Goal: Task Accomplishment & Management: Complete application form

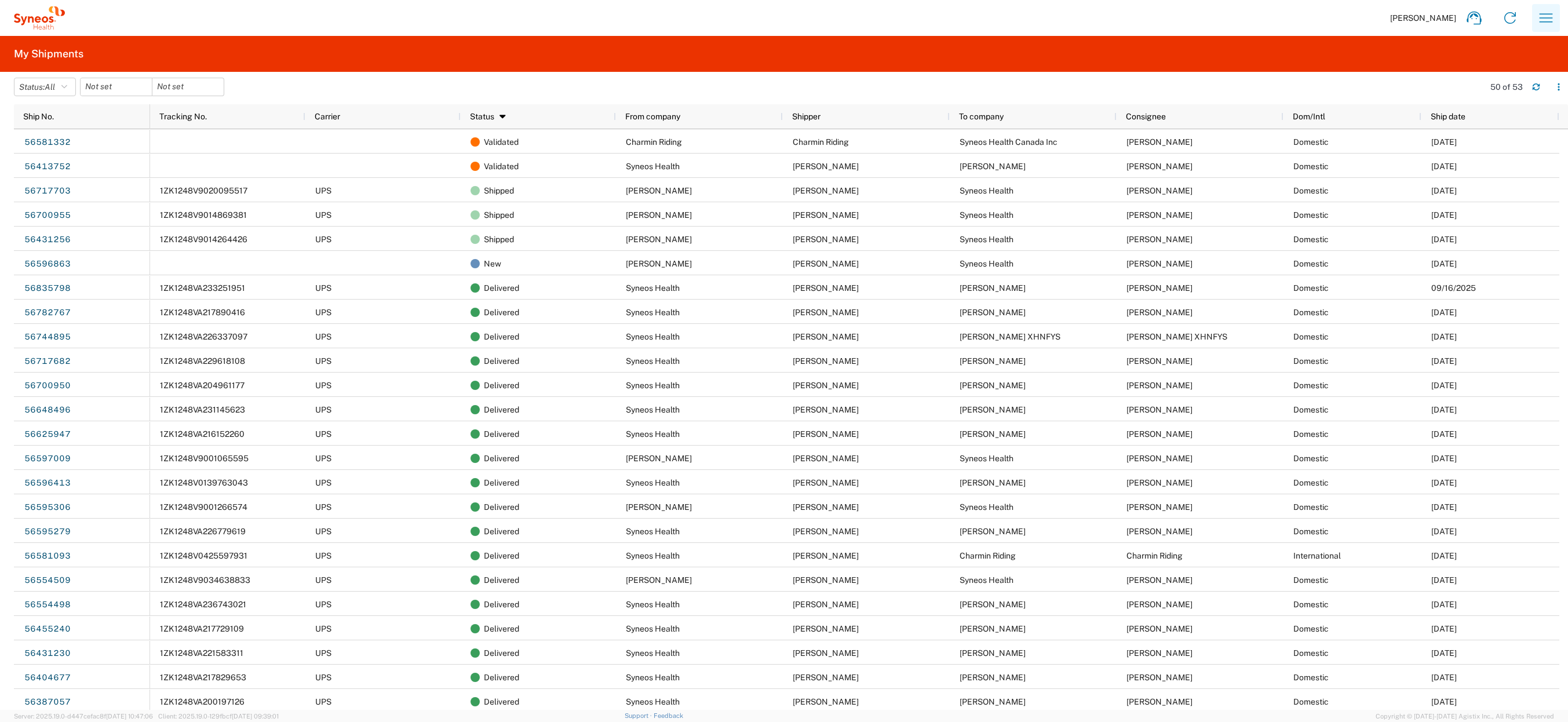
click at [1544, 22] on icon "button" at bounding box center [1546, 18] width 19 height 19
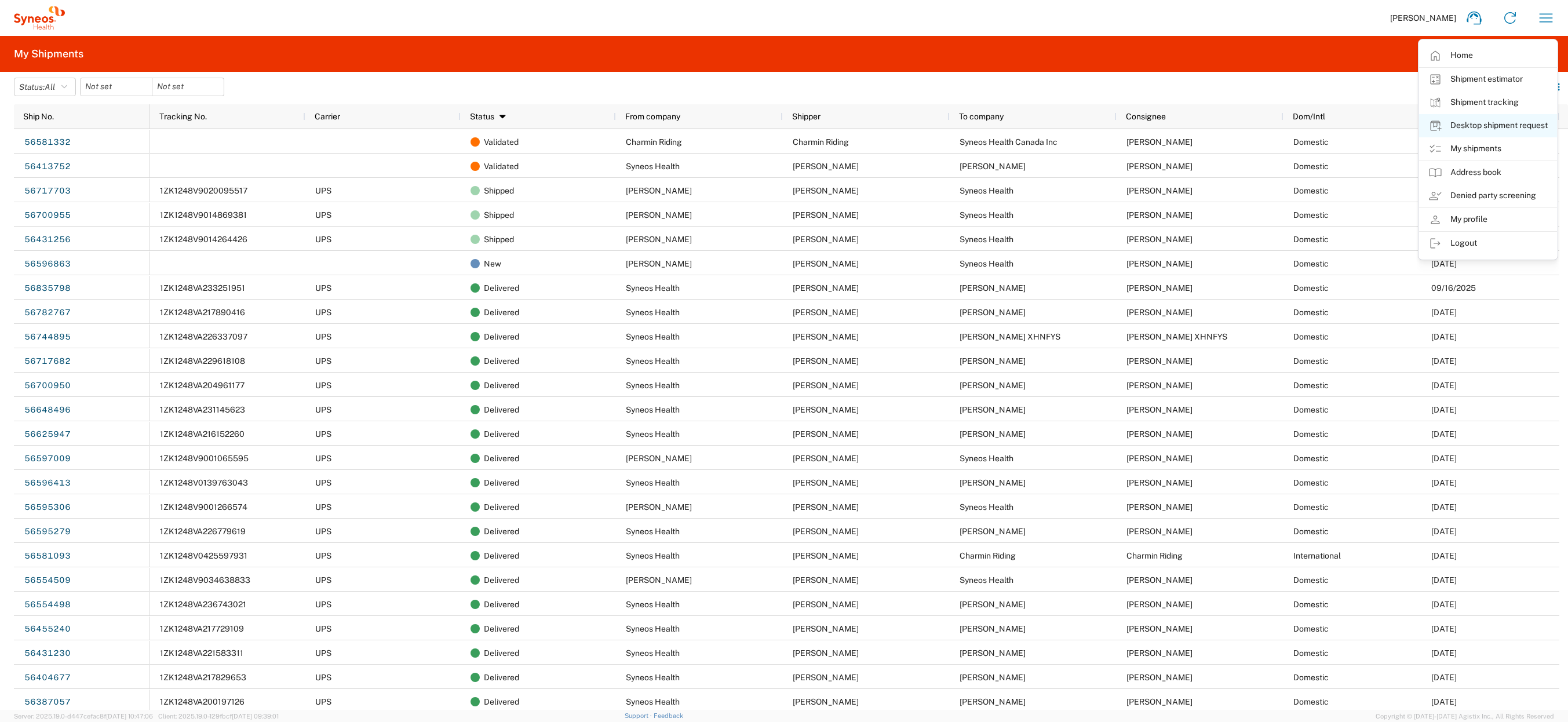
click at [1480, 127] on link "Desktop shipment request" at bounding box center [1487, 126] width 138 height 23
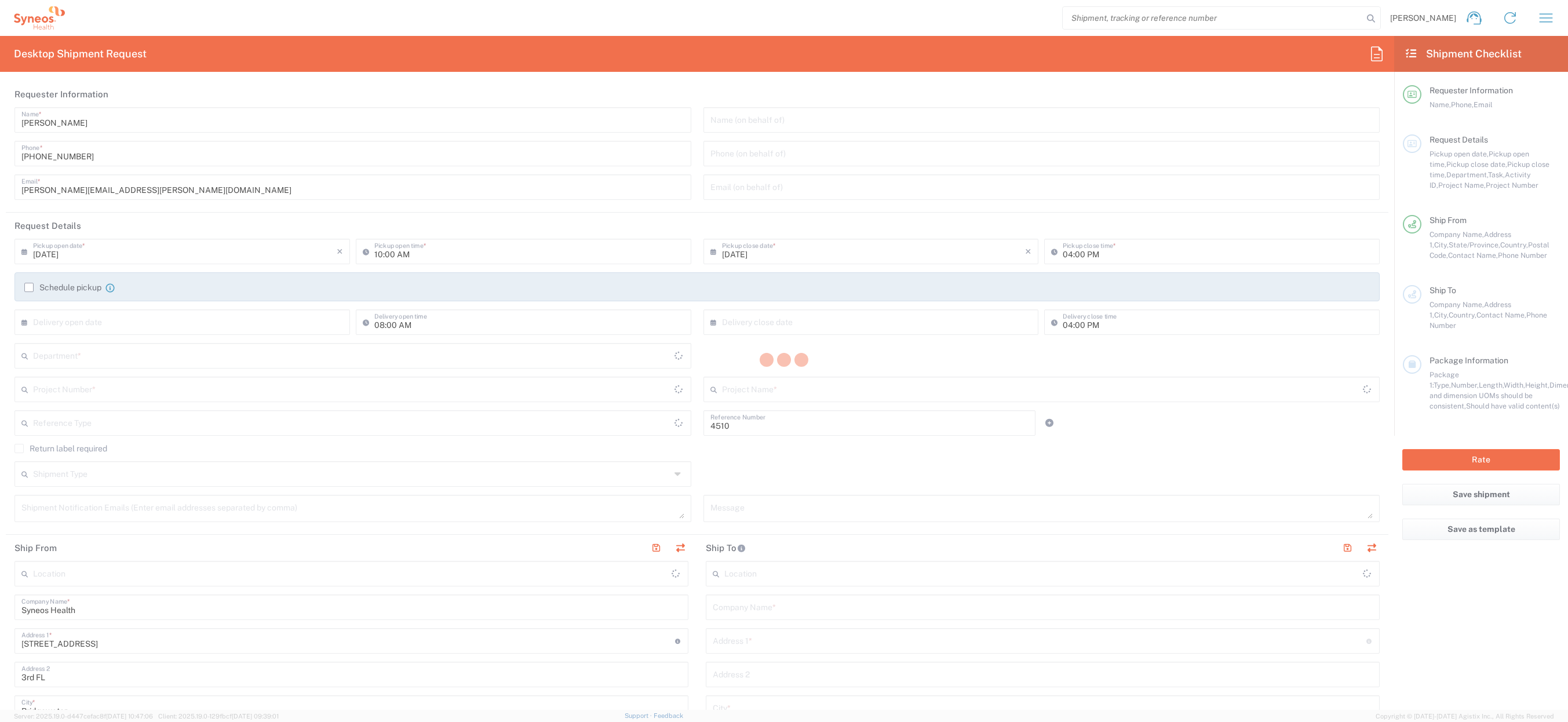
type input "[US_STATE]"
type input "Department"
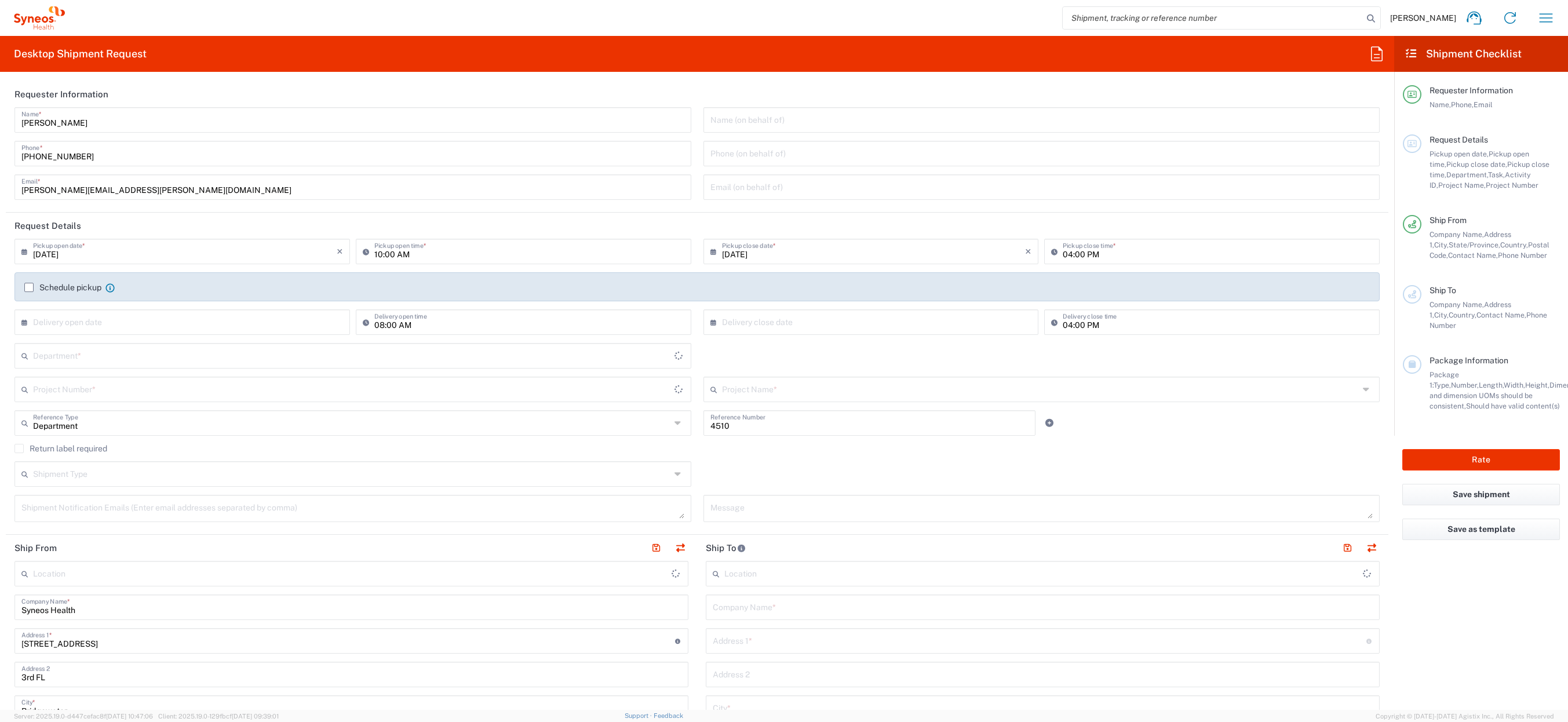
type input "[GEOGRAPHIC_DATA]"
type input "Syneos Health, LLC-[GEOGRAPHIC_DATA] [GEOGRAPHIC_DATA] [GEOGRAPHIC_DATA]"
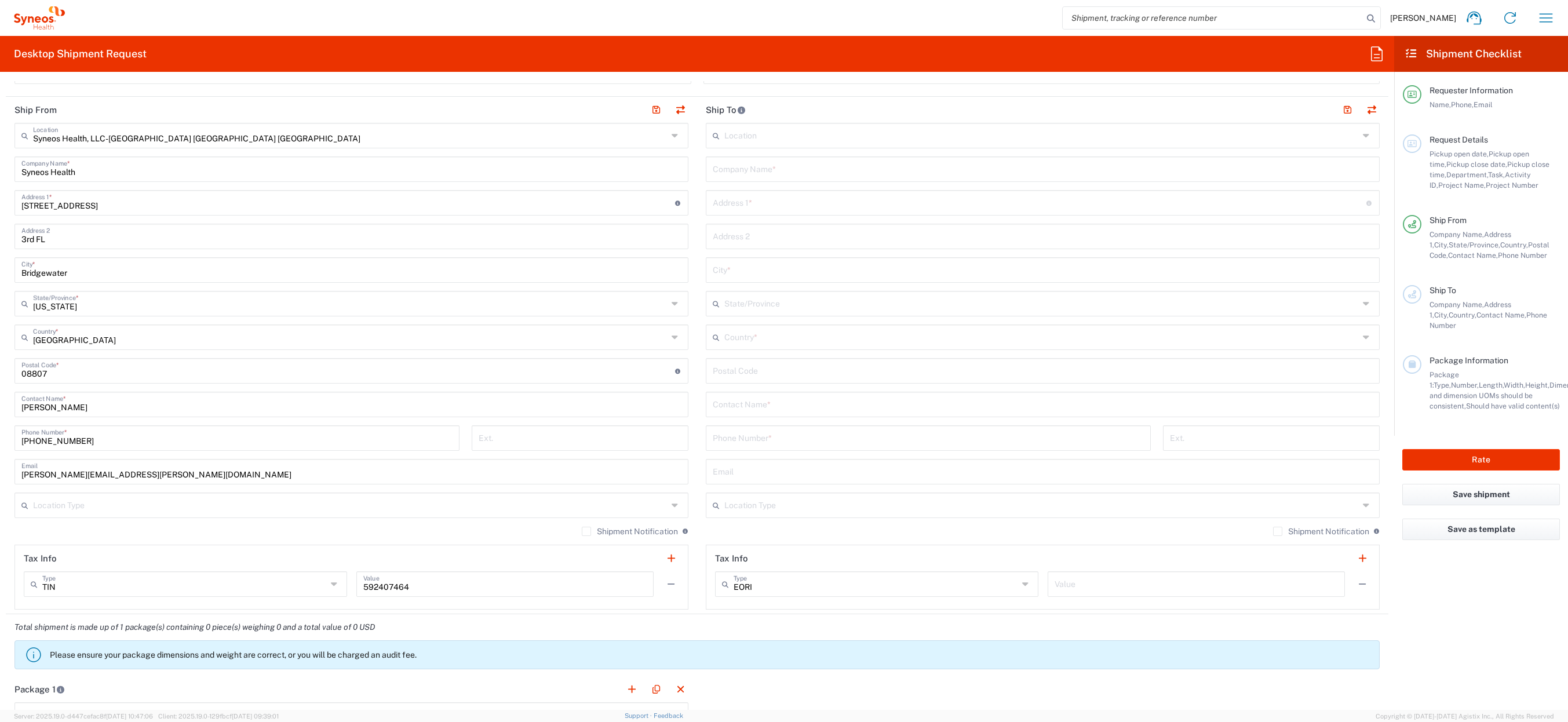
scroll to position [394, 0]
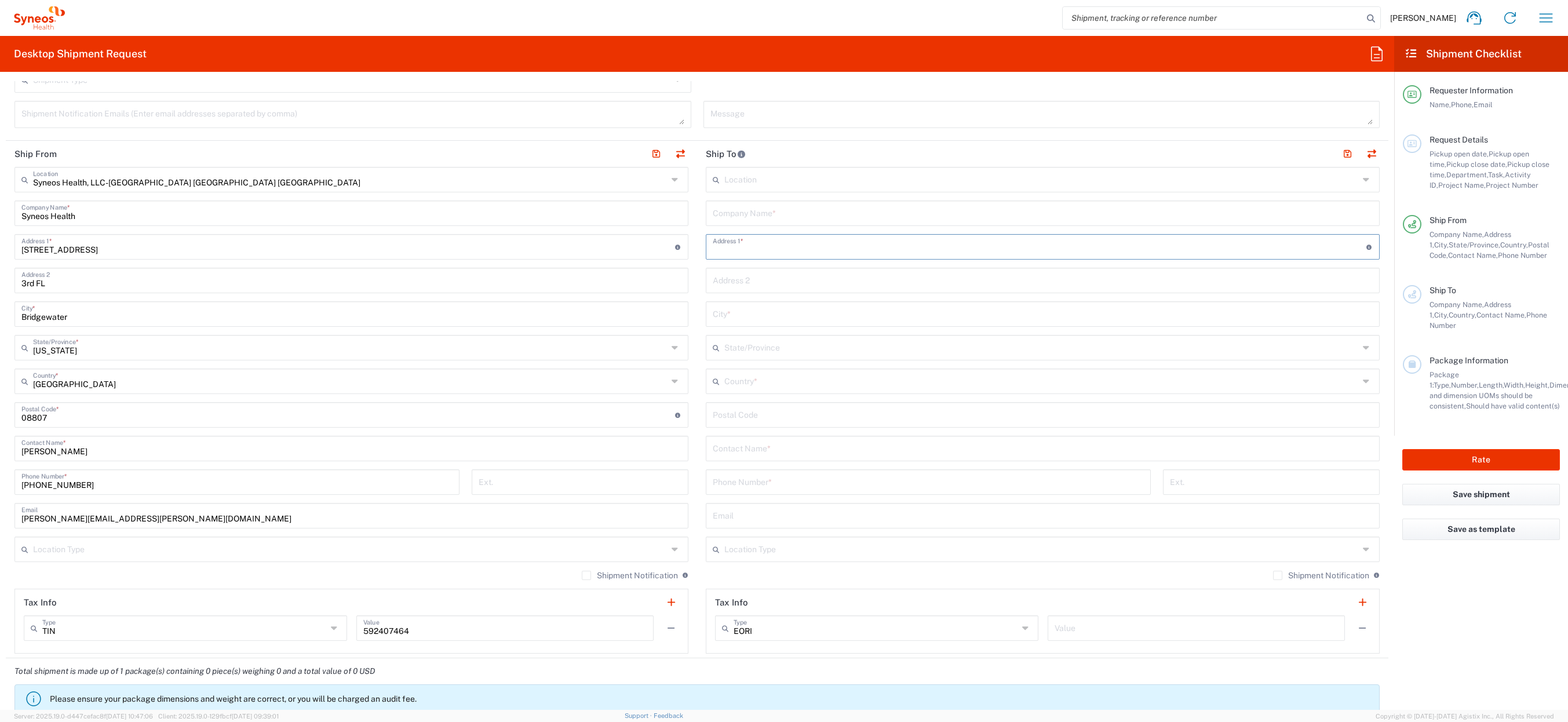
click at [797, 251] on input "text" at bounding box center [1039, 246] width 654 height 20
paste input "[STREET_ADDRESS]"
click at [825, 249] on input "[STREET_ADDRESS]" at bounding box center [1039, 246] width 654 height 20
type input "[STREET_ADDRESS]"
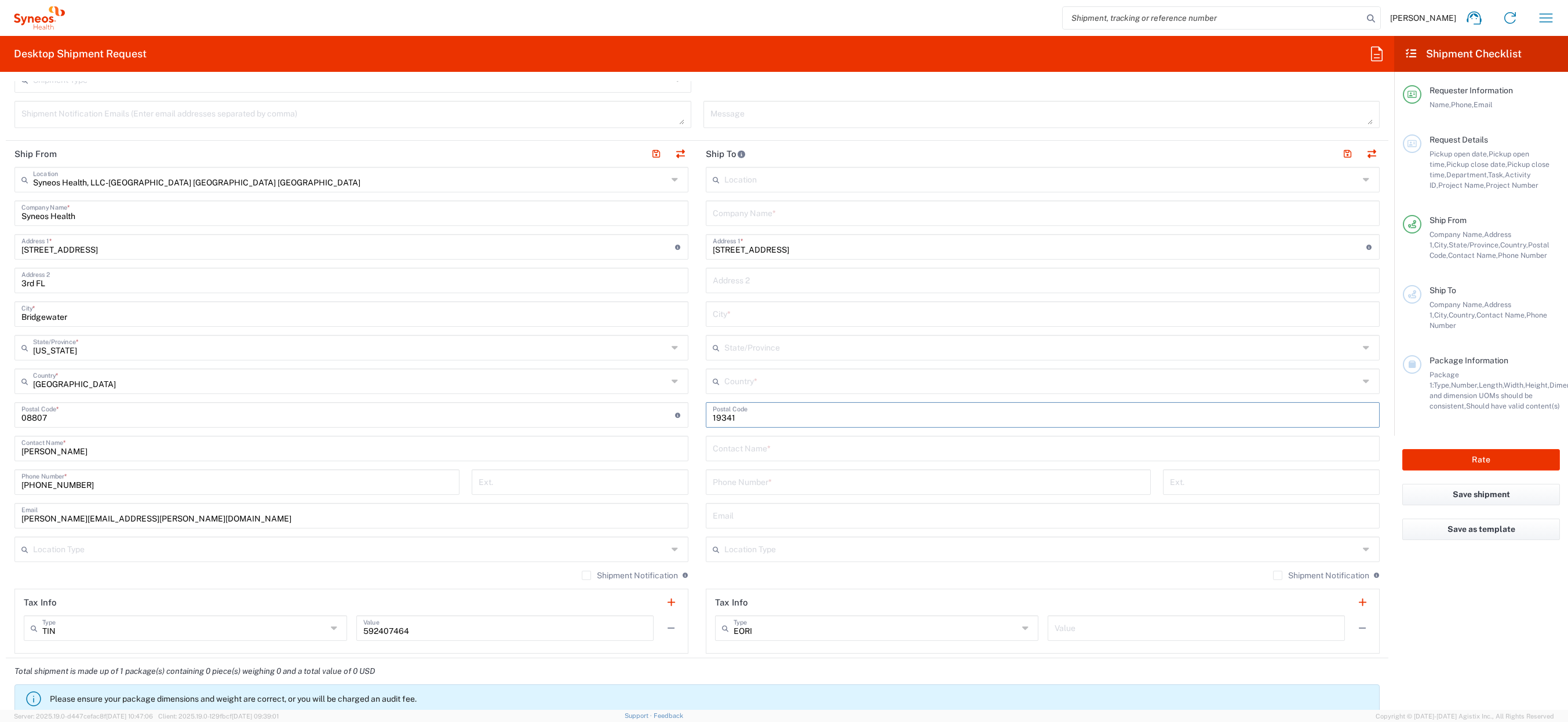
type input "19341"
click at [760, 381] on input "text" at bounding box center [1041, 380] width 634 height 20
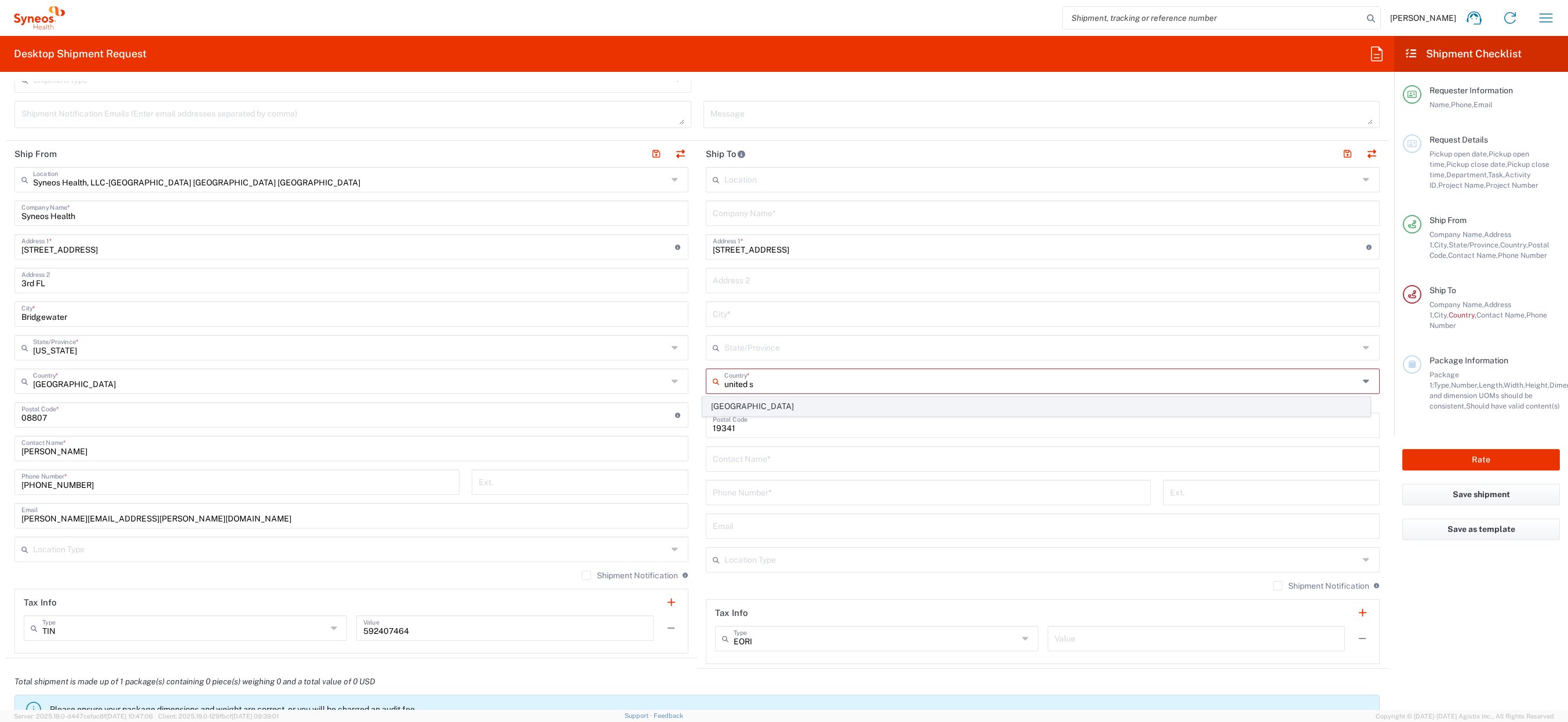
click at [711, 409] on span "[GEOGRAPHIC_DATA]" at bounding box center [1036, 406] width 667 height 18
type input "[GEOGRAPHIC_DATA]"
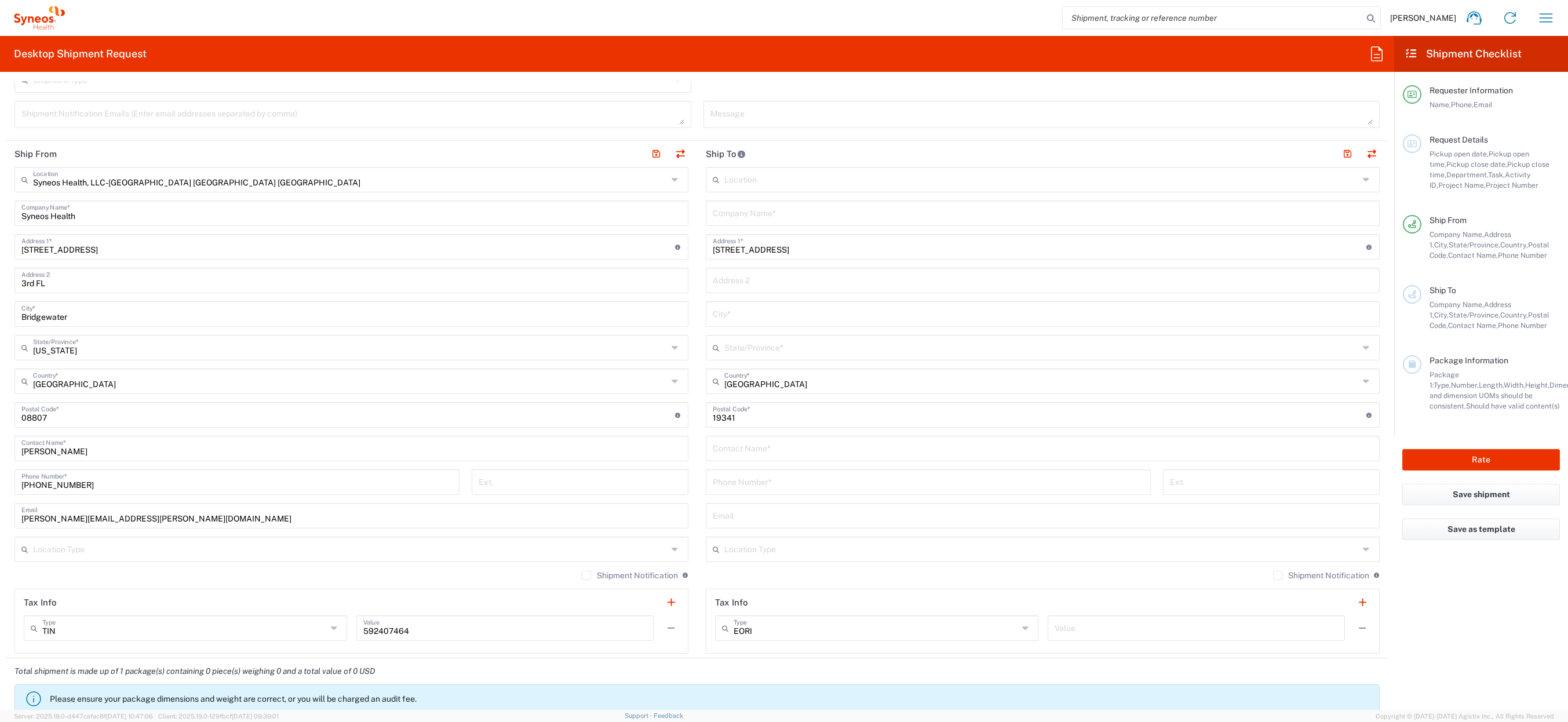
click at [742, 353] on input "text" at bounding box center [1041, 346] width 634 height 20
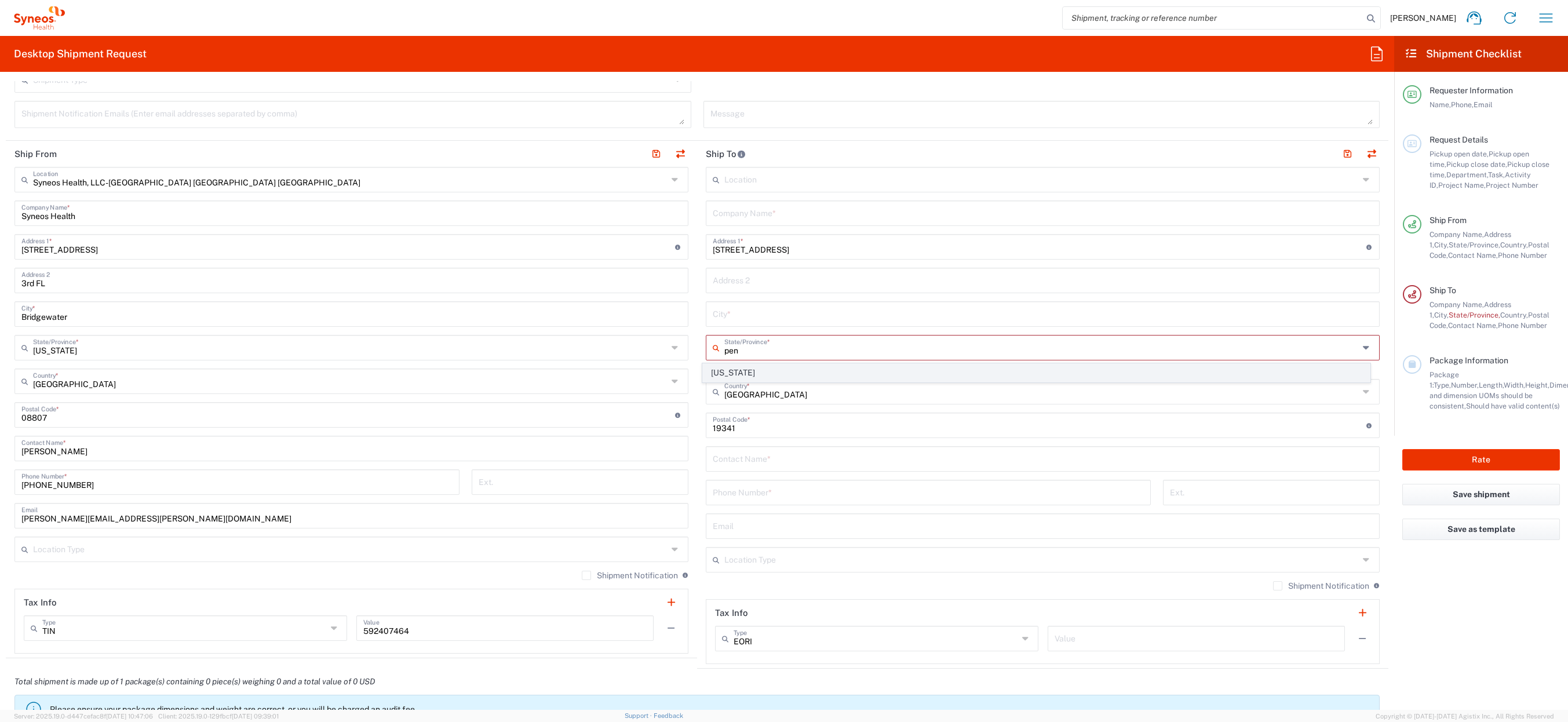
click at [728, 368] on span "[US_STATE]" at bounding box center [1036, 373] width 667 height 18
type input "[US_STATE]"
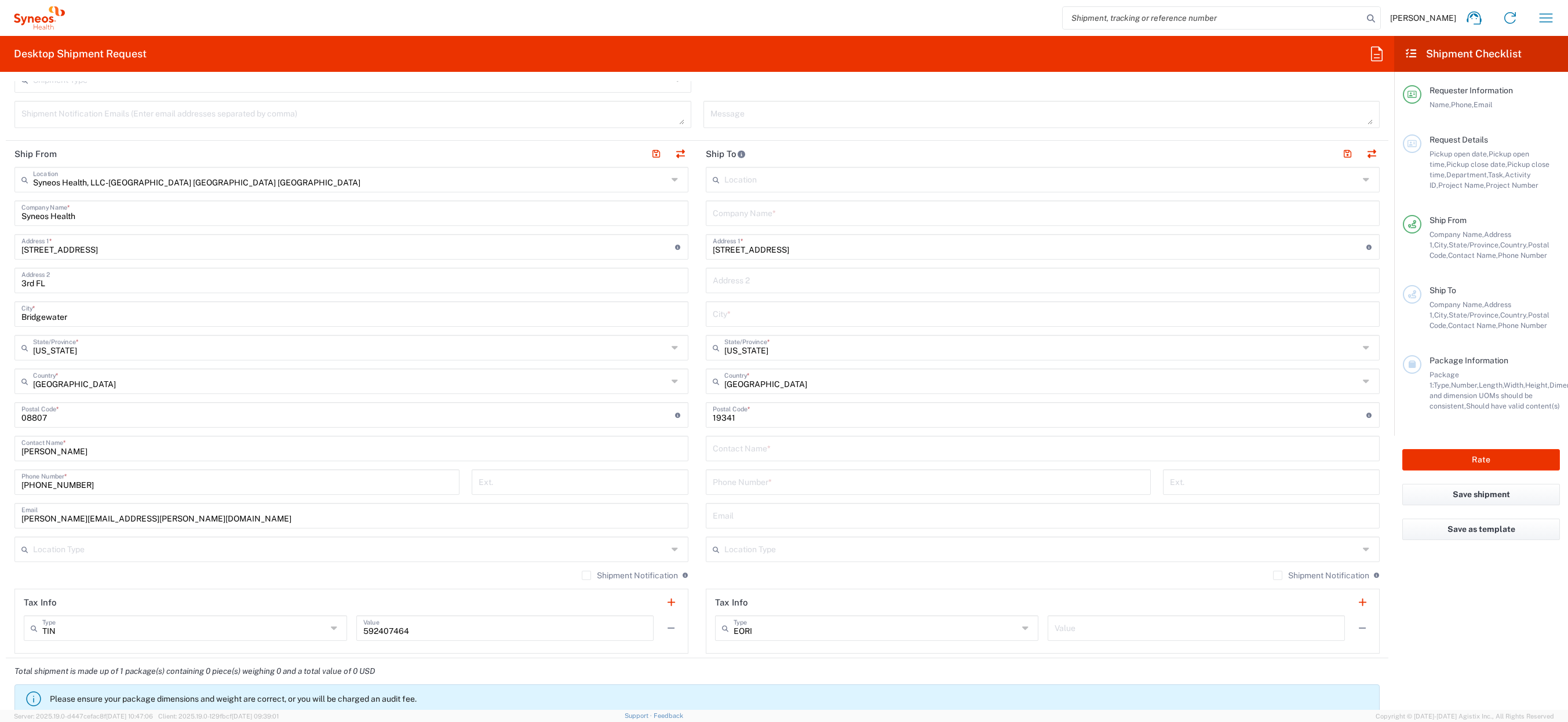
click at [821, 249] on input "[STREET_ADDRESS]" at bounding box center [1039, 246] width 654 height 20
click at [776, 251] on input "[STREET_ADDRESS]" at bounding box center [1039, 246] width 654 height 20
click at [785, 251] on input "[STREET_ADDRESS][PERSON_NAME]" at bounding box center [1039, 246] width 654 height 20
type input "[STREET_ADDRESS][PERSON_NAME]"
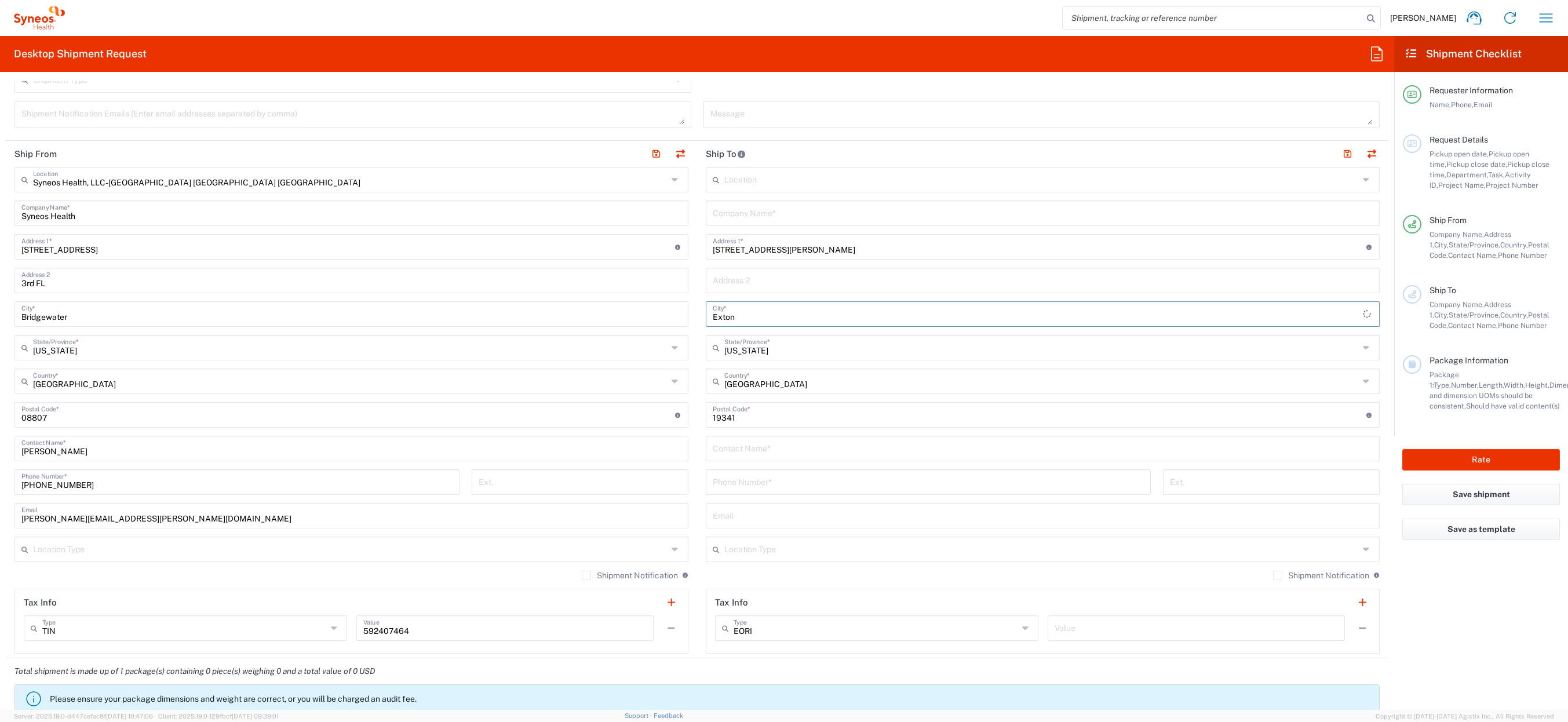
type input "Exton"
click at [802, 248] on input "[STREET_ADDRESS][PERSON_NAME]" at bounding box center [1039, 246] width 654 height 20
type input "[STREET_ADDRESS][PERSON_NAME]"
paste input "4844599936"
type input "4844599936"
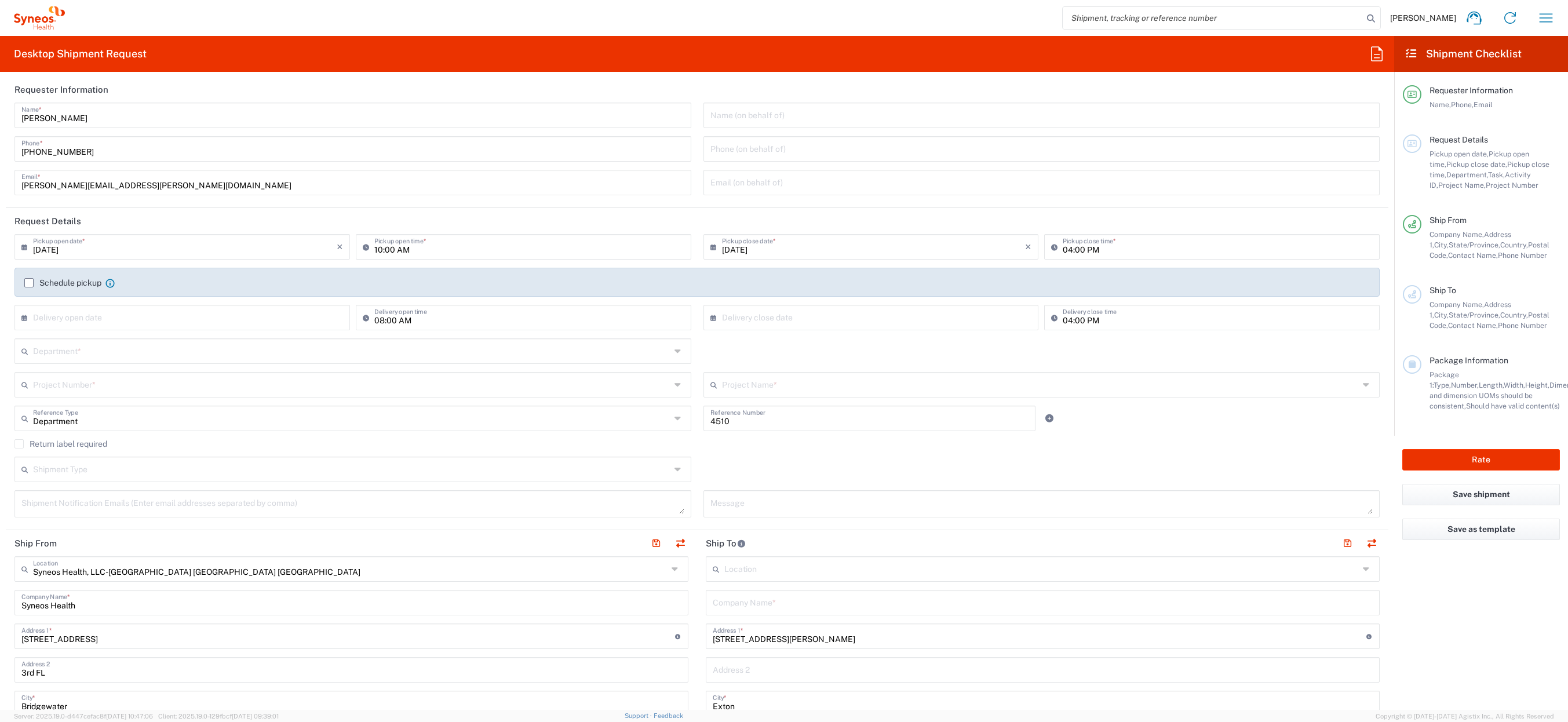
scroll to position [0, 0]
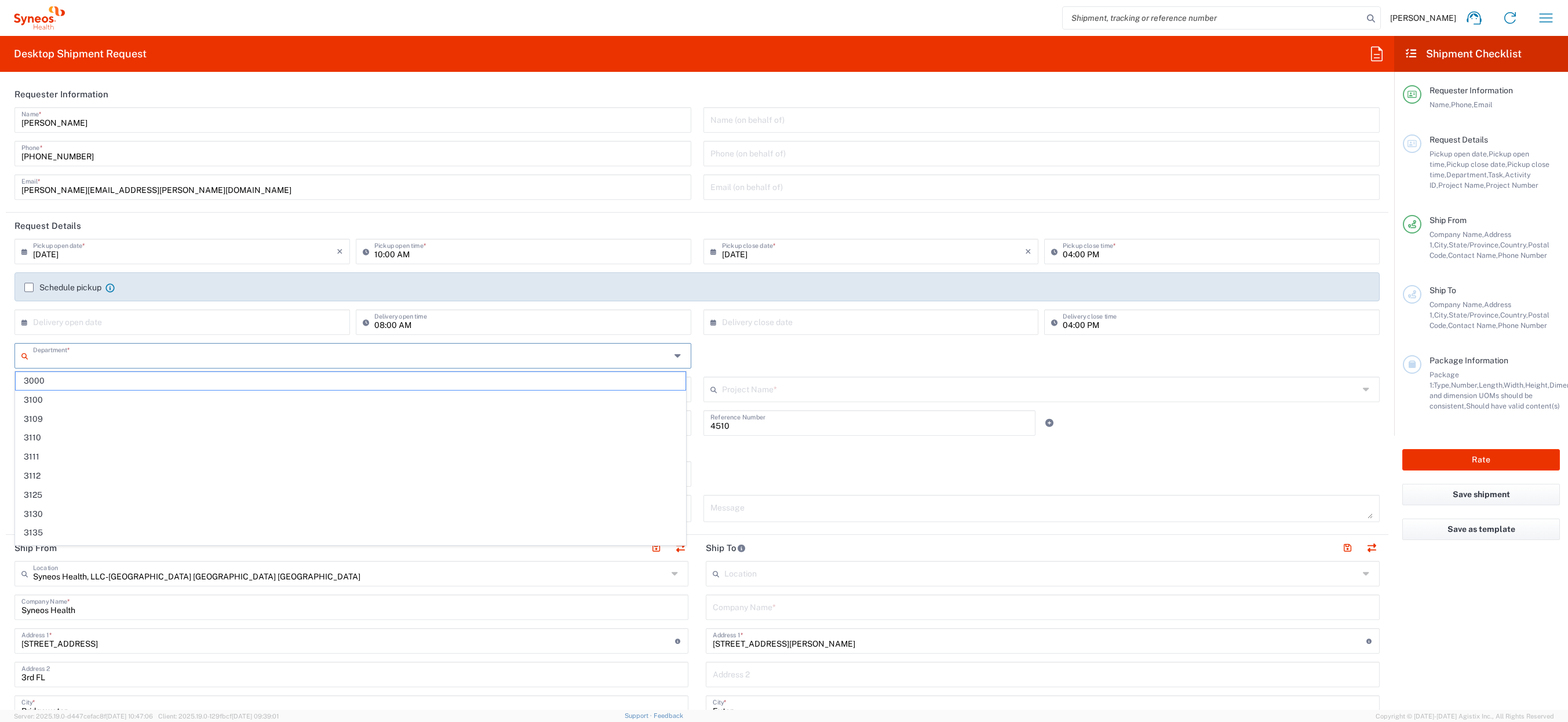
click at [117, 358] on input "text" at bounding box center [351, 355] width 637 height 20
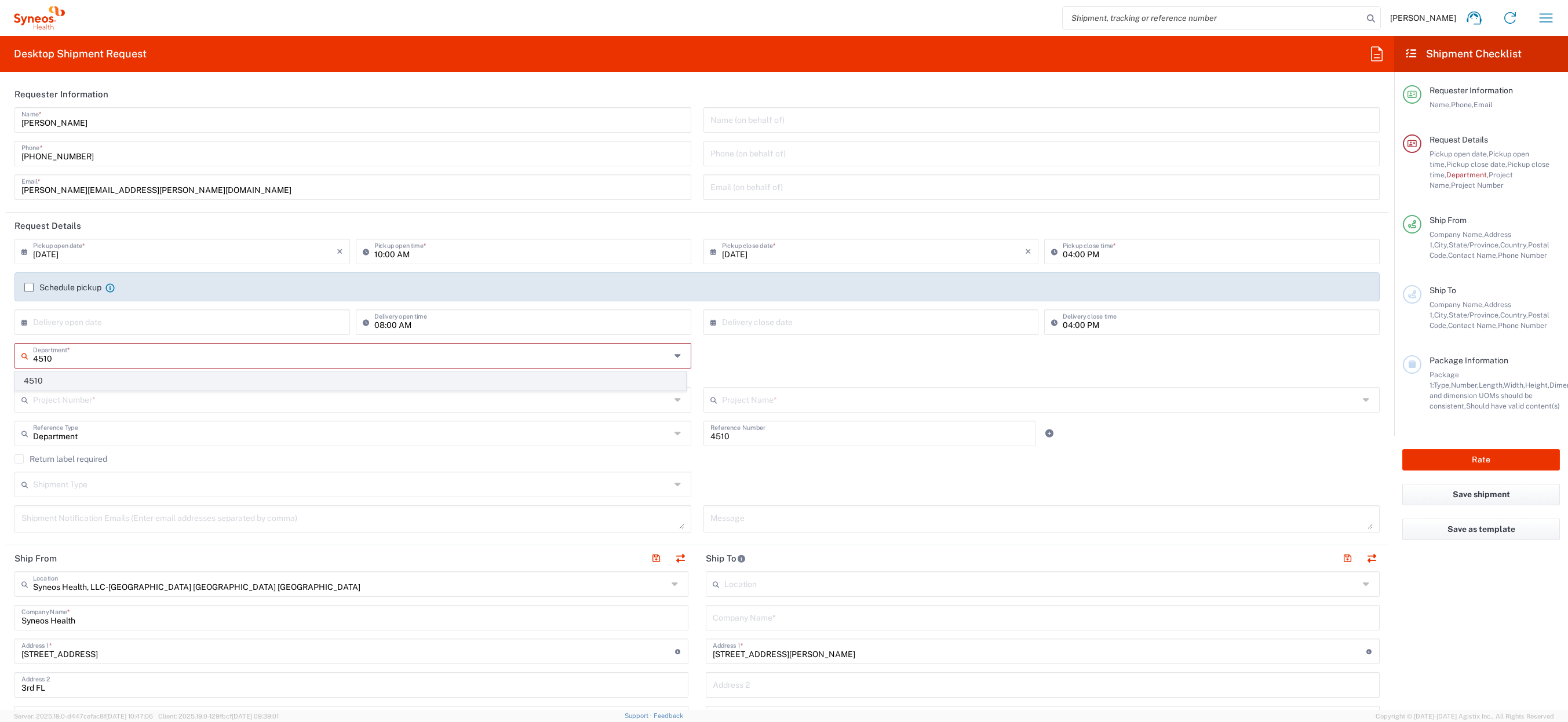
type input "4510"
click at [78, 379] on span "4510" at bounding box center [351, 381] width 670 height 18
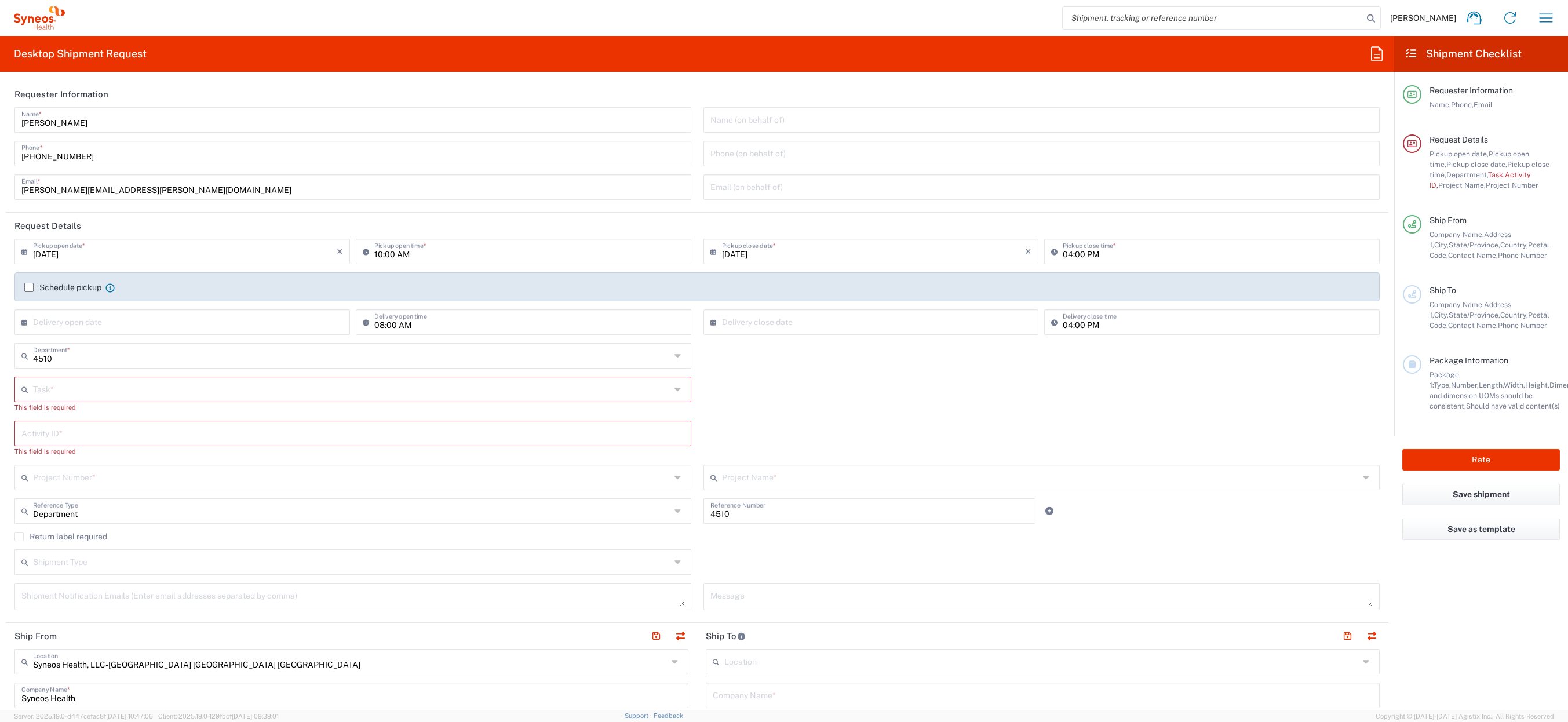
click at [209, 398] on div "Task *" at bounding box center [352, 388] width 677 height 26
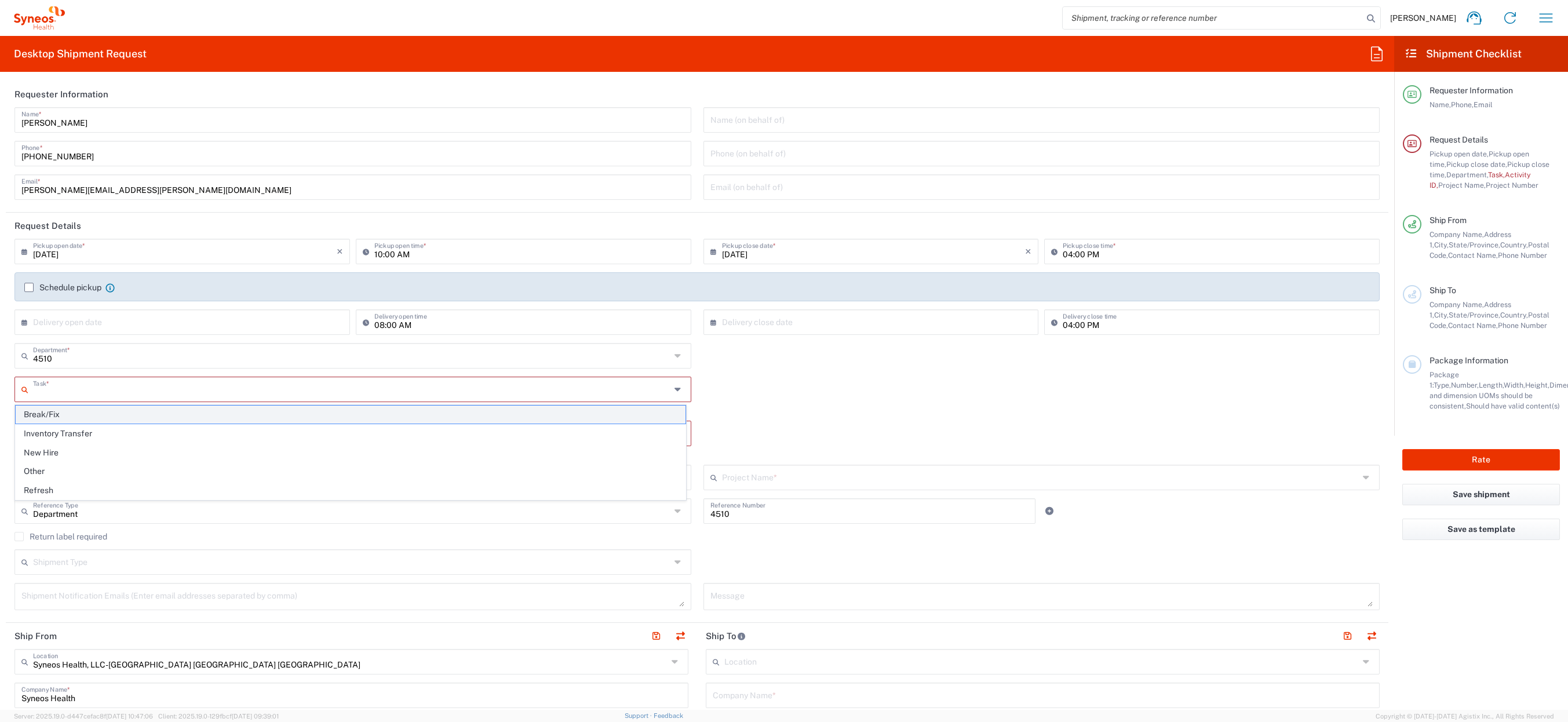
click at [202, 412] on span "Break/Fix" at bounding box center [351, 414] width 670 height 18
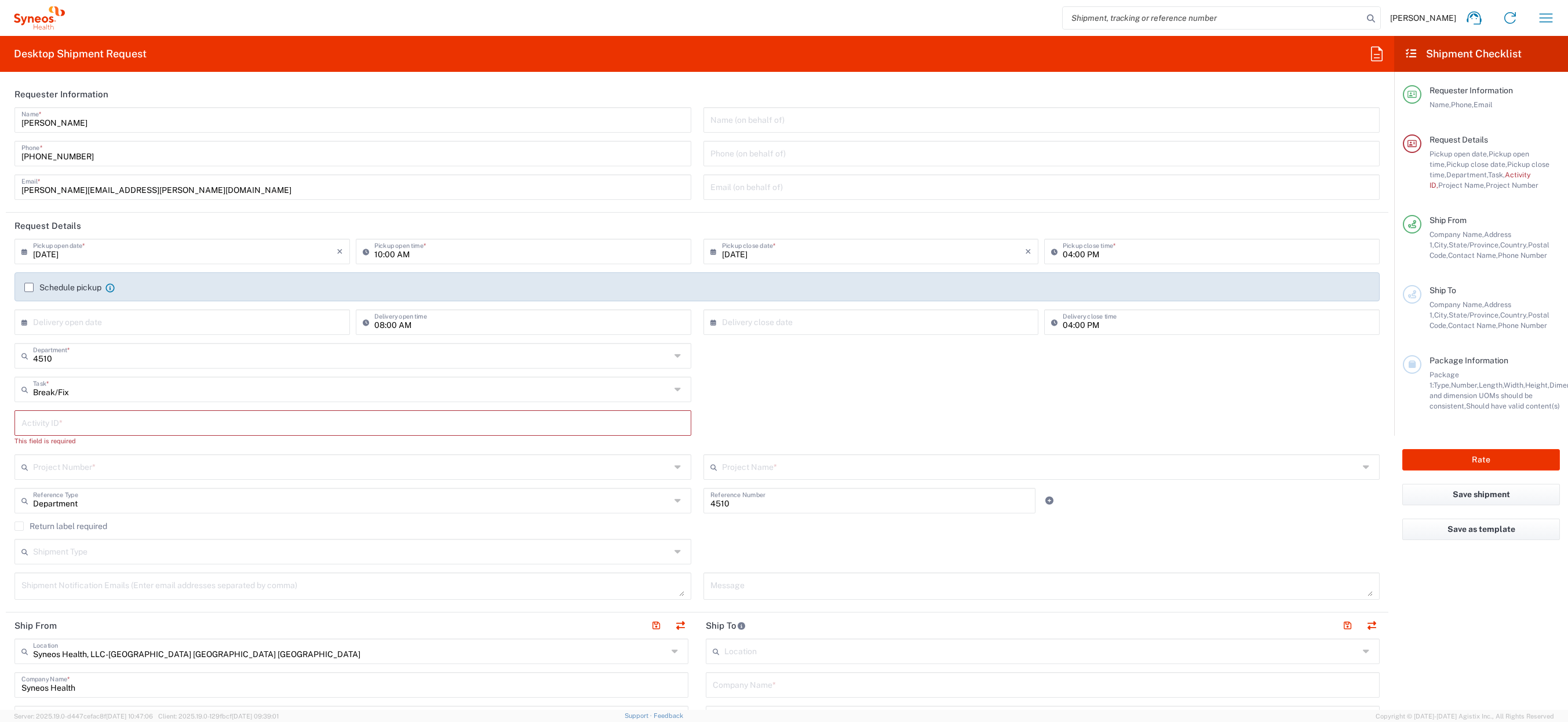
click at [193, 393] on input "Break/Fix" at bounding box center [351, 388] width 637 height 20
click at [95, 488] on span "Refresh" at bounding box center [351, 490] width 670 height 18
type input "Refresh"
click at [107, 421] on input "text" at bounding box center [352, 421] width 663 height 20
click at [35, 428] on input "4510" at bounding box center [352, 421] width 663 height 20
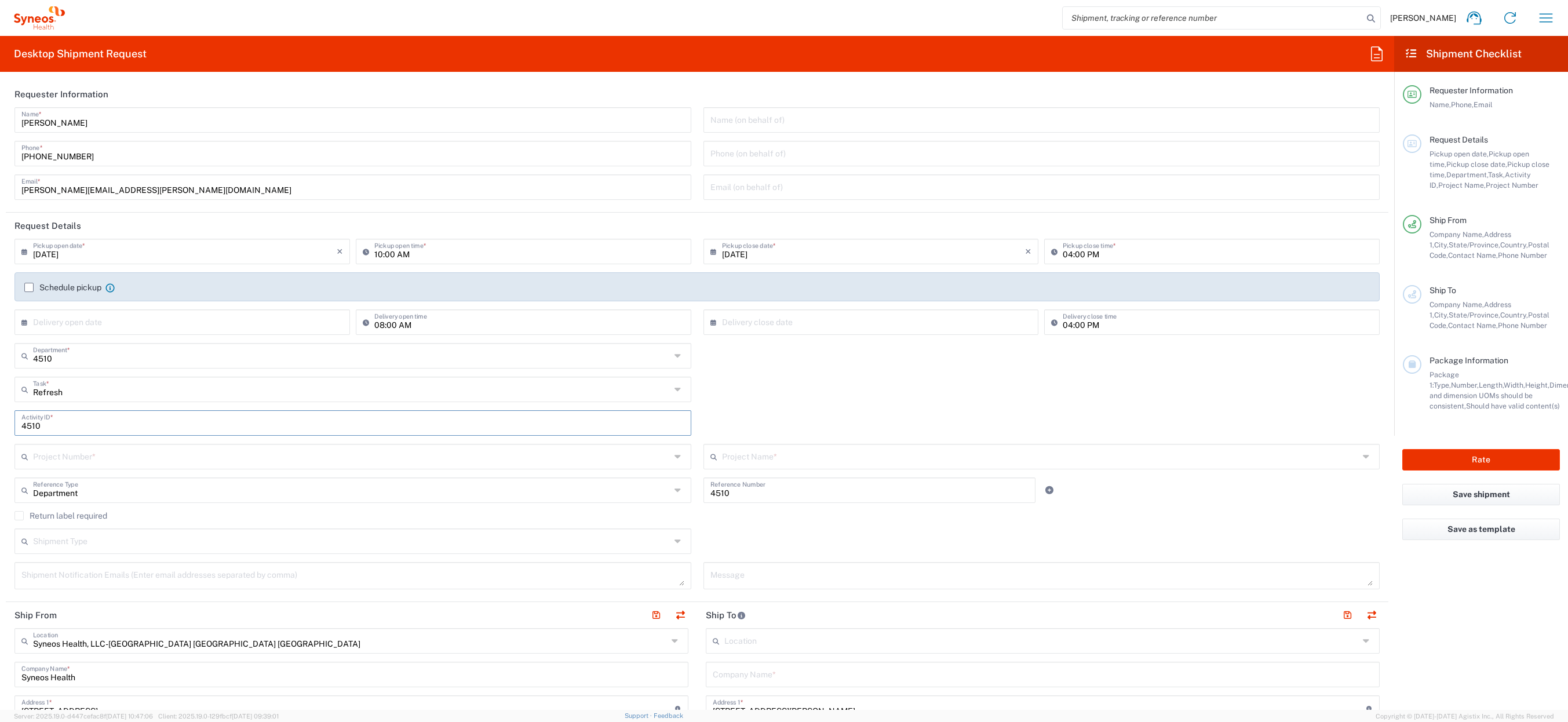
click at [35, 428] on input "4510" at bounding box center [352, 421] width 663 height 20
paste input "[PERSON_NAME] Wonderland"
type input "[PERSON_NAME] Wonderland"
click at [88, 459] on input "text" at bounding box center [351, 455] width 637 height 20
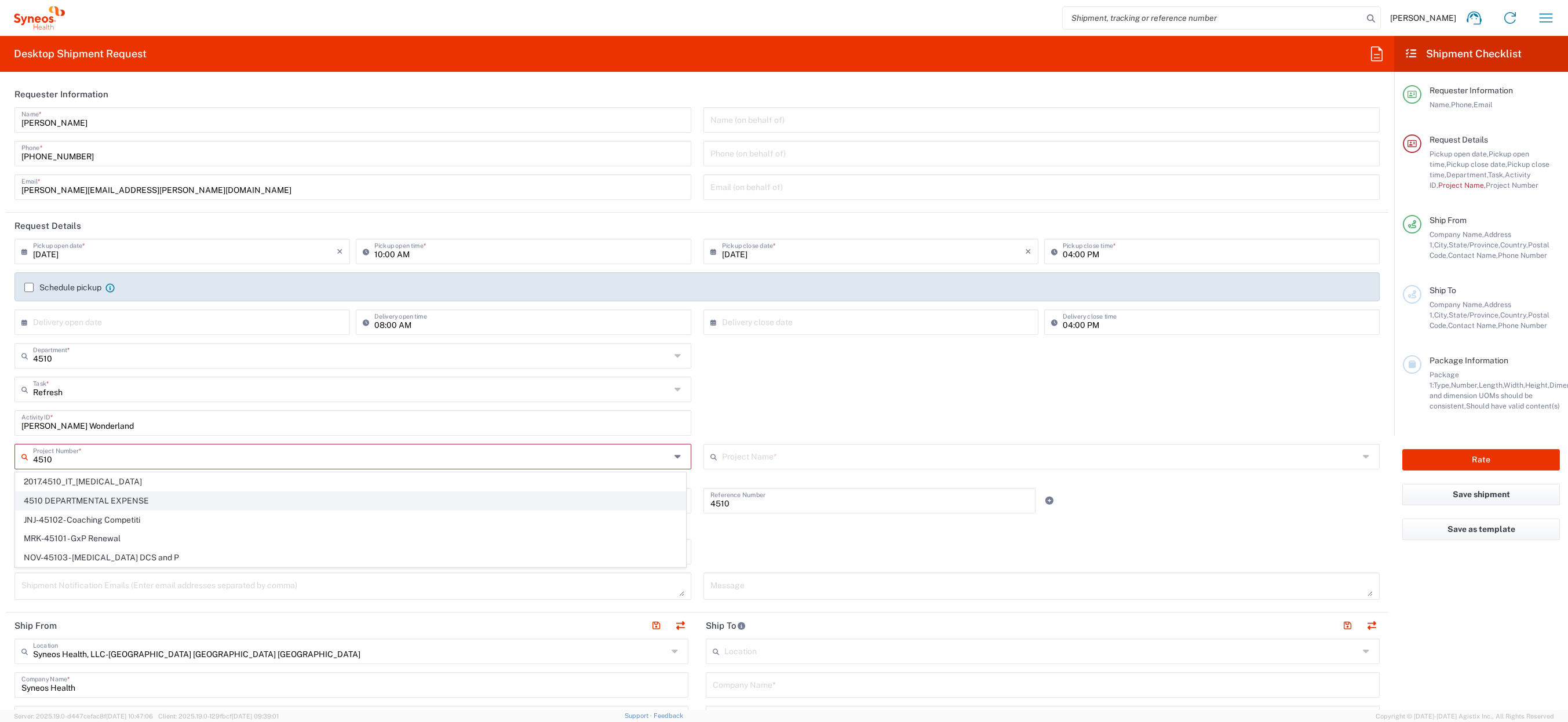
click at [94, 503] on span "4510 DEPARTMENTAL EXPENSE" at bounding box center [351, 500] width 670 height 18
type input "4510 DEPARTMENTAL EXPENSE"
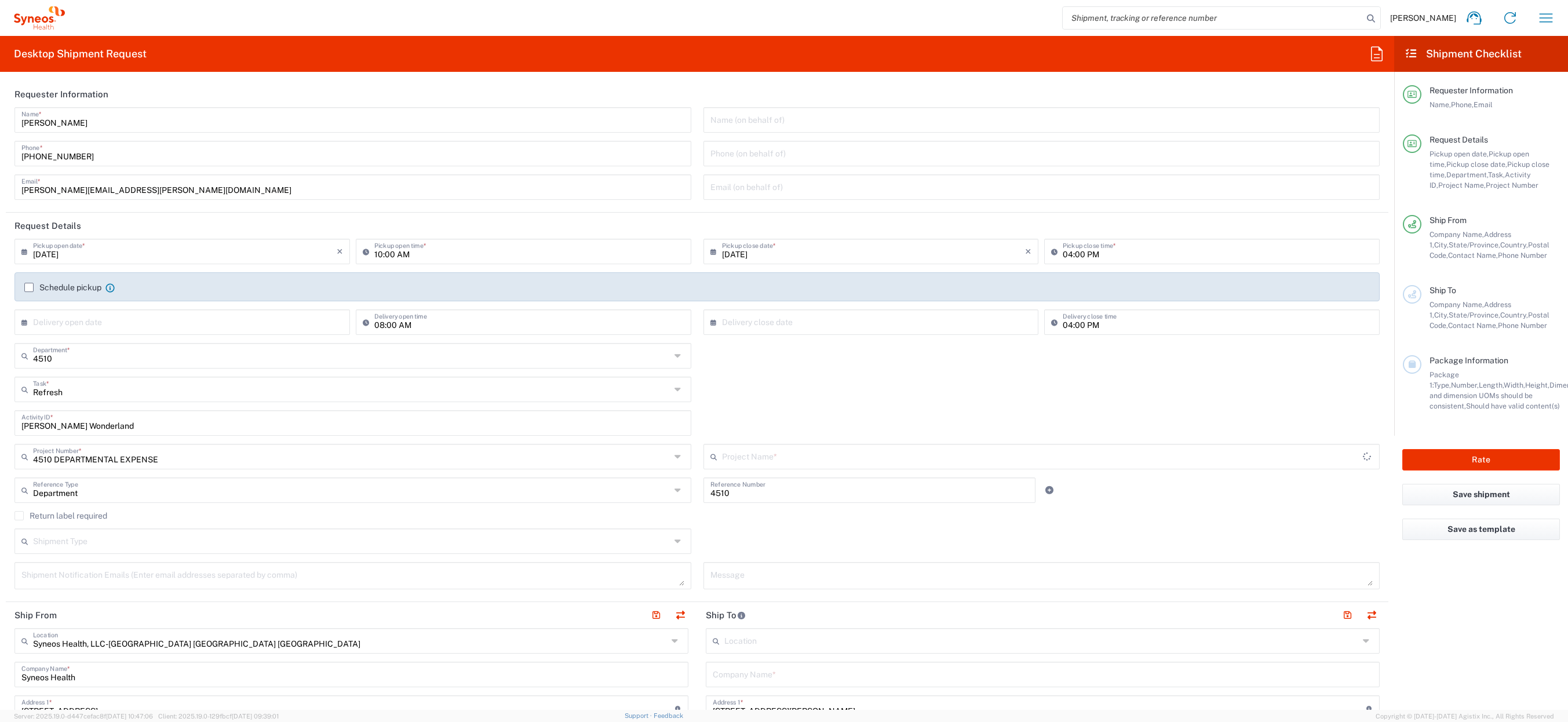
type input "4510 DEPARTMENTAL EXPENSE"
click at [44, 515] on label "Return label required" at bounding box center [60, 515] width 92 height 9
click at [20, 515] on input "Return label required" at bounding box center [20, 515] width 0 height 0
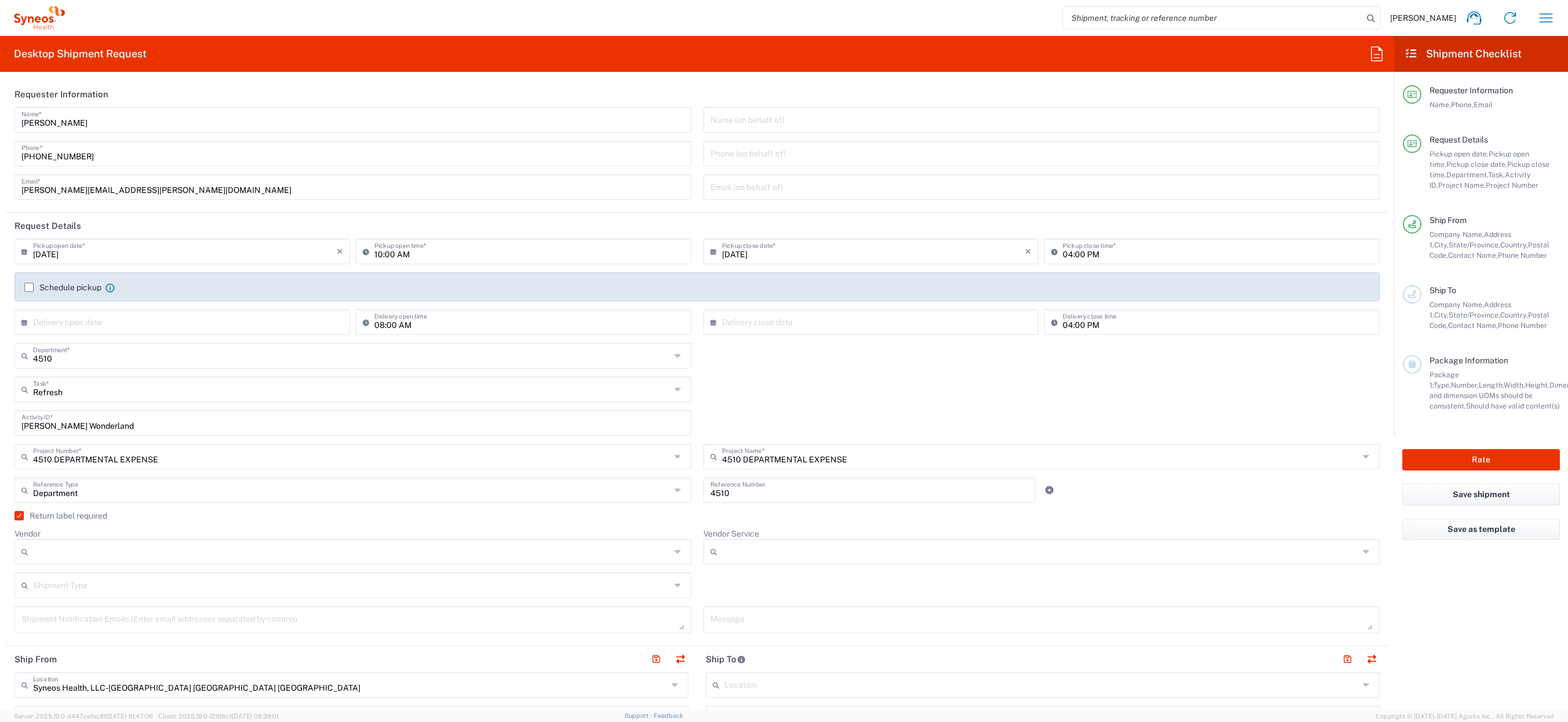
click at [130, 557] on input "Vendor" at bounding box center [351, 551] width 637 height 19
click at [106, 612] on span "UPS" at bounding box center [351, 615] width 670 height 18
type input "UPS"
click at [749, 552] on input "Vendor Service" at bounding box center [1041, 551] width 637 height 19
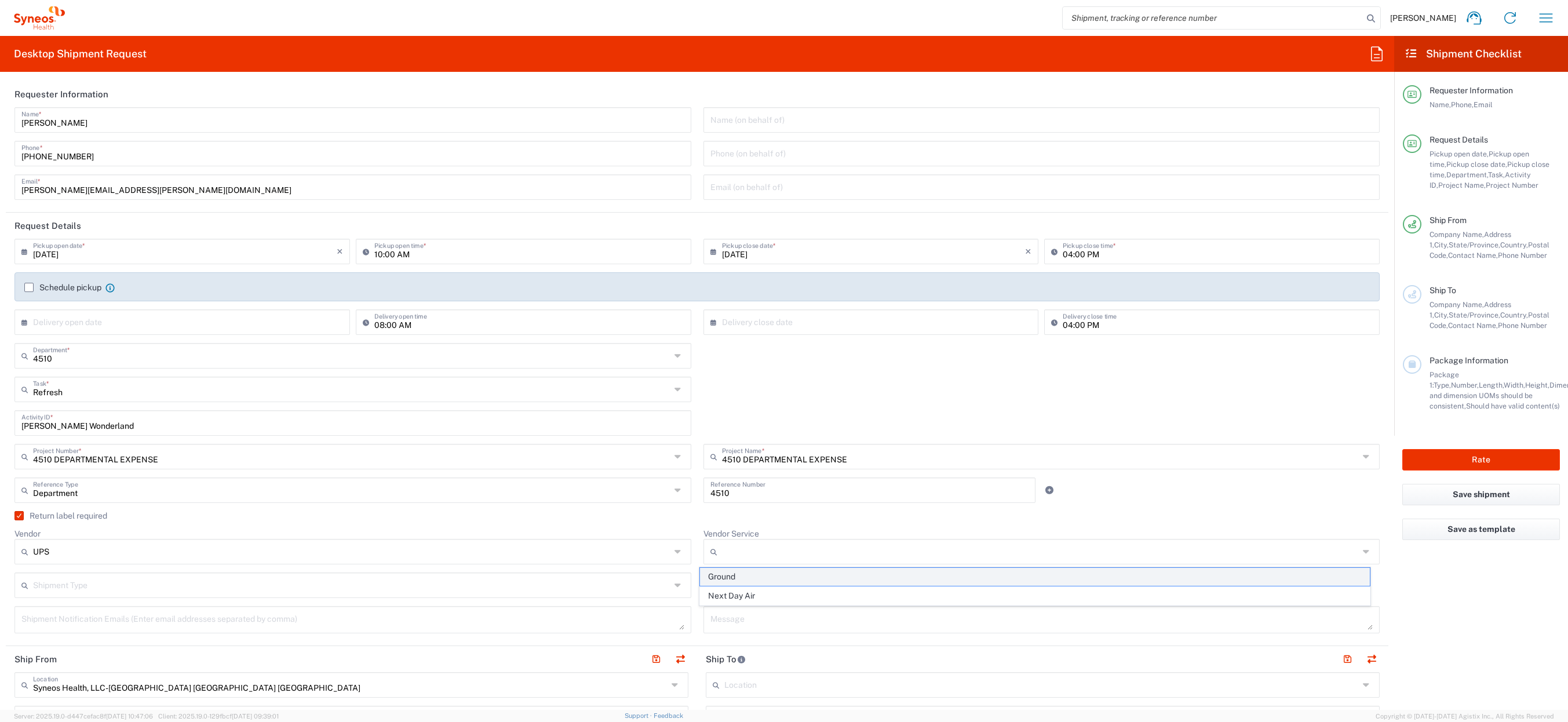
click at [745, 578] on span "Ground" at bounding box center [1035, 577] width 670 height 18
type input "Ground"
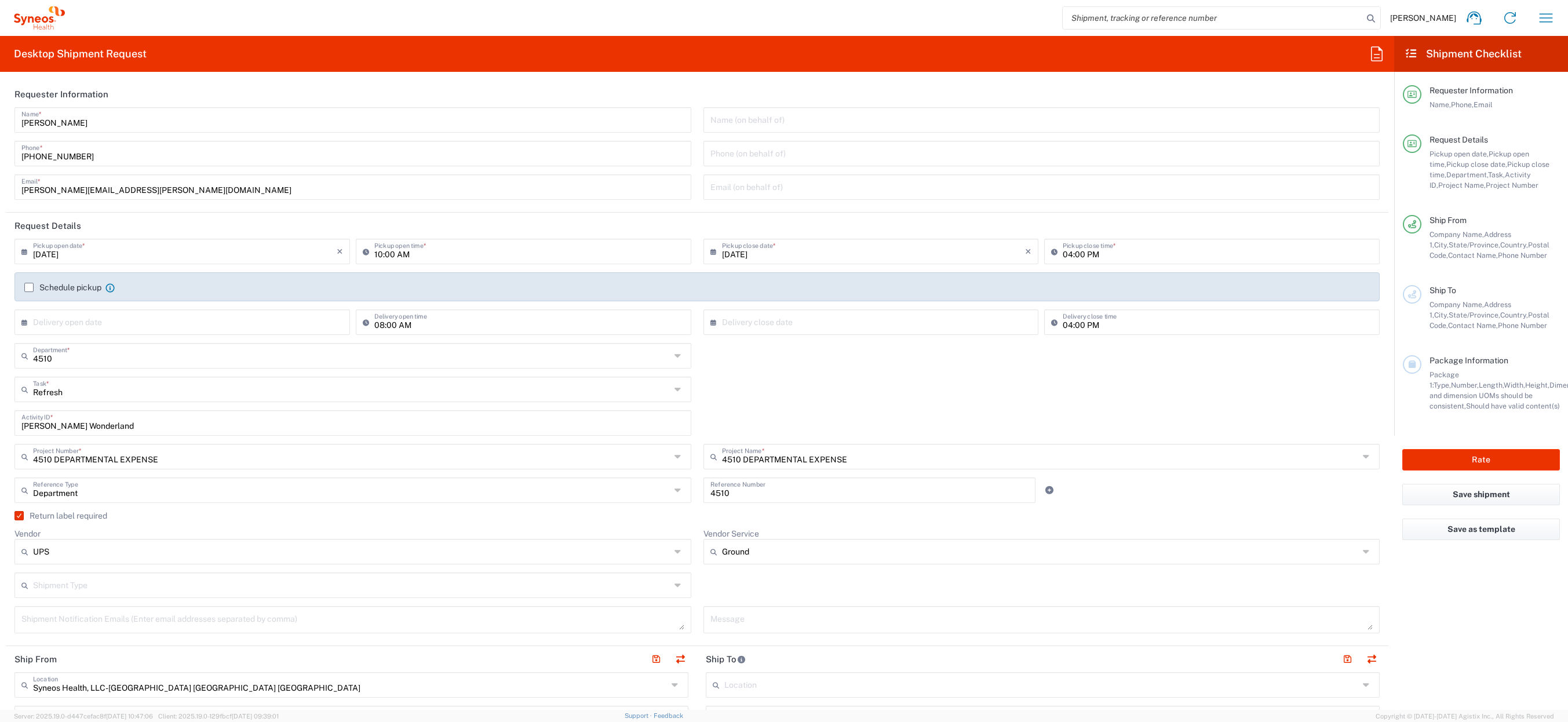
click at [697, 571] on div "Vendor Service Ground Ground Next Day Air" at bounding box center [1042, 551] width 689 height 44
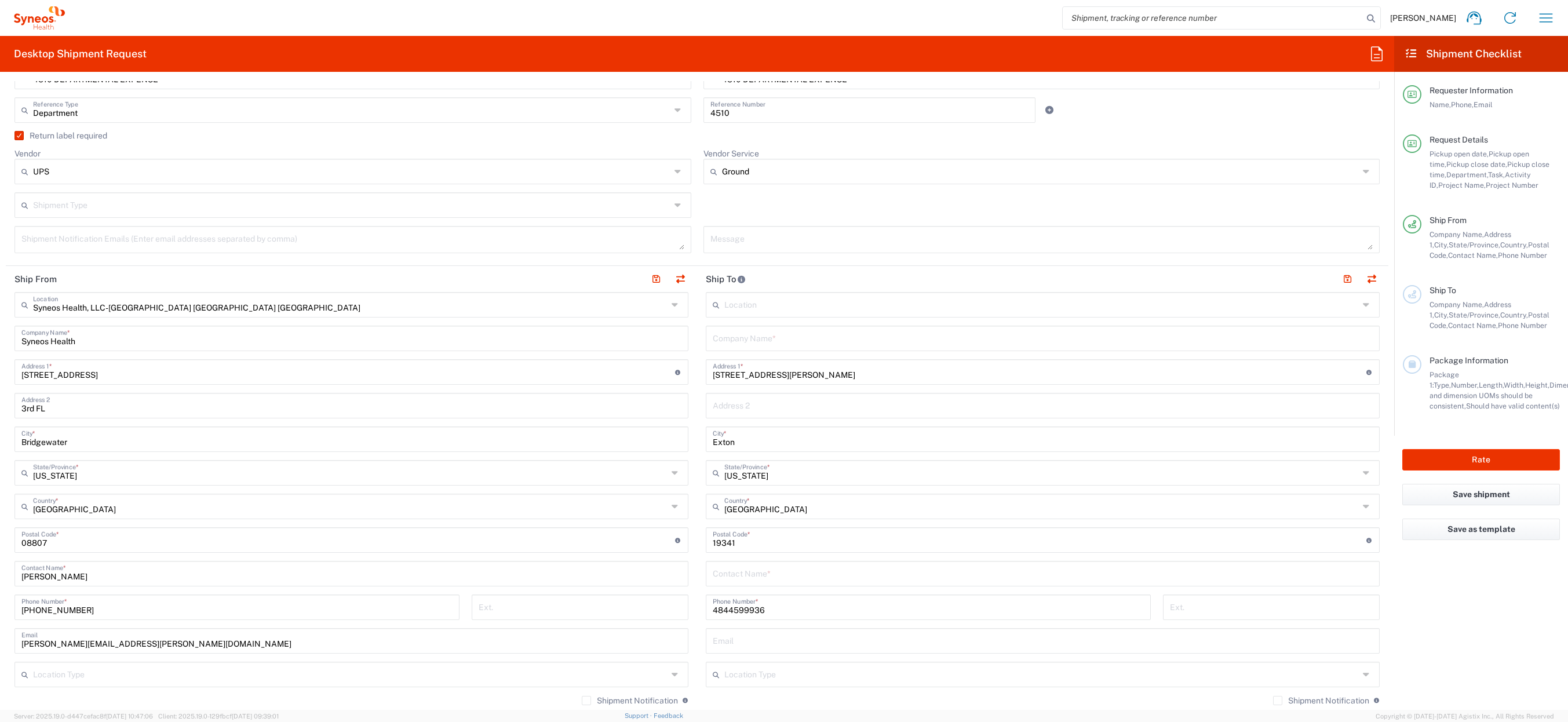
scroll to position [459, 0]
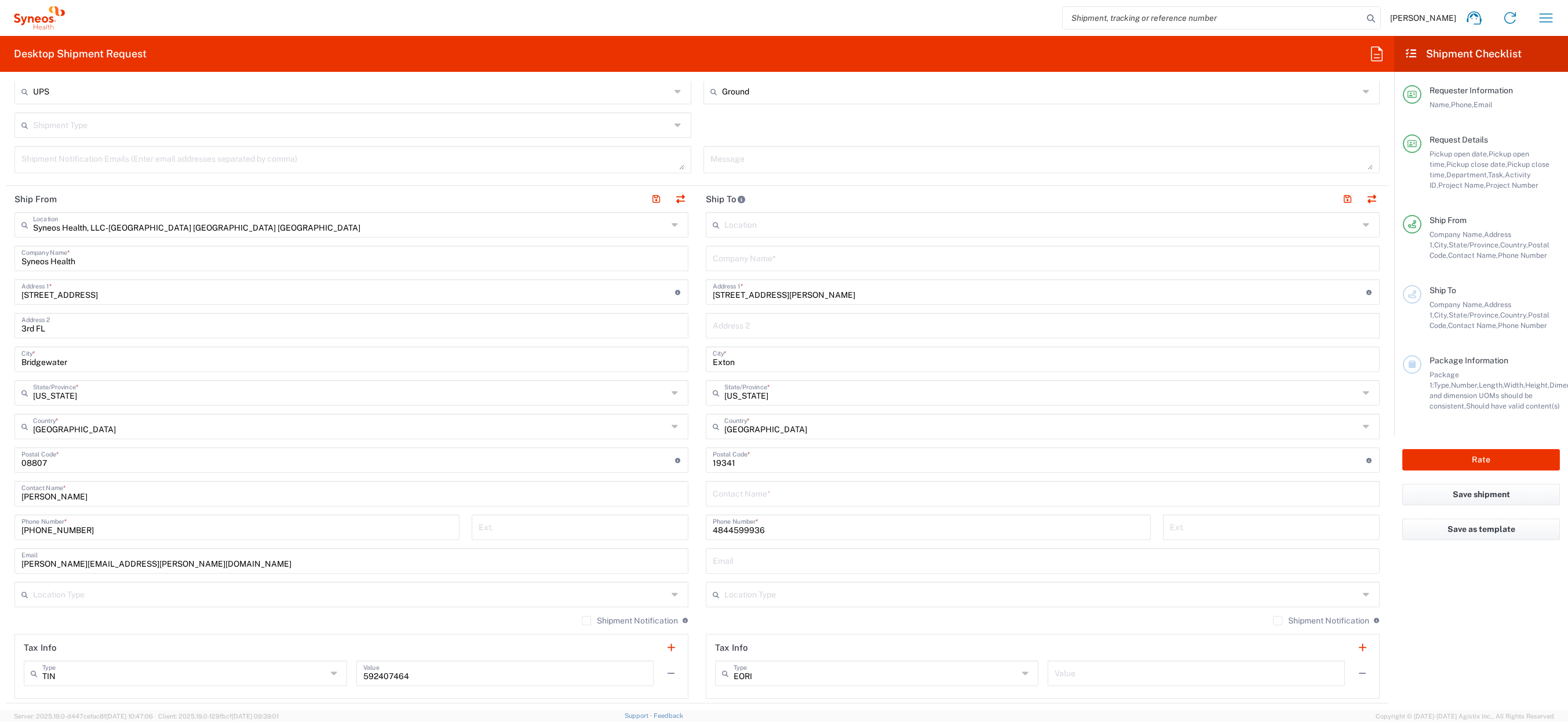
click at [61, 493] on input "[PERSON_NAME]" at bounding box center [351, 492] width 660 height 20
type input "[PERSON_NAME]"
paste input "[PERSON_NAME] Wonderland"
type input "[PERSON_NAME] Wonderland"
paste input "[PERSON_NAME] Wonderland"
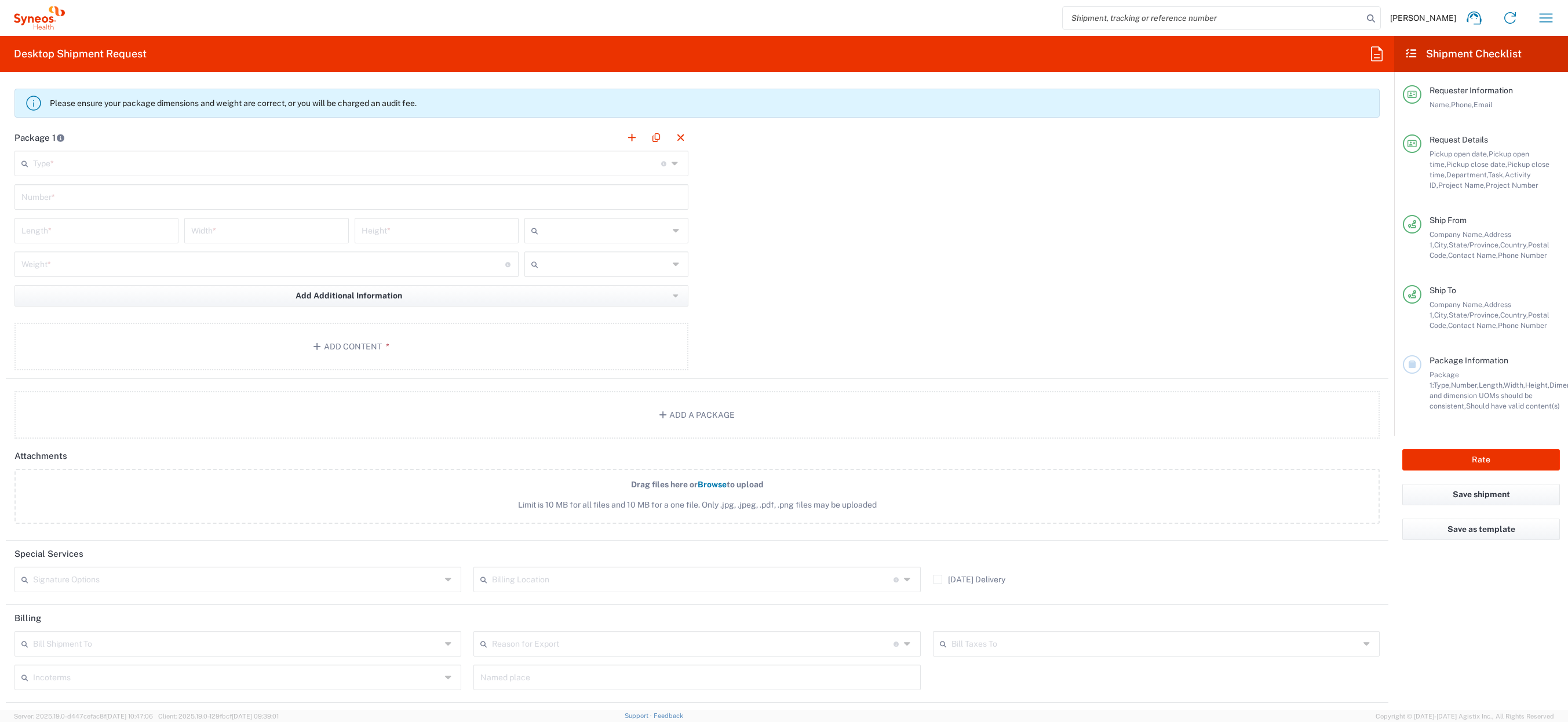
scroll to position [1022, 0]
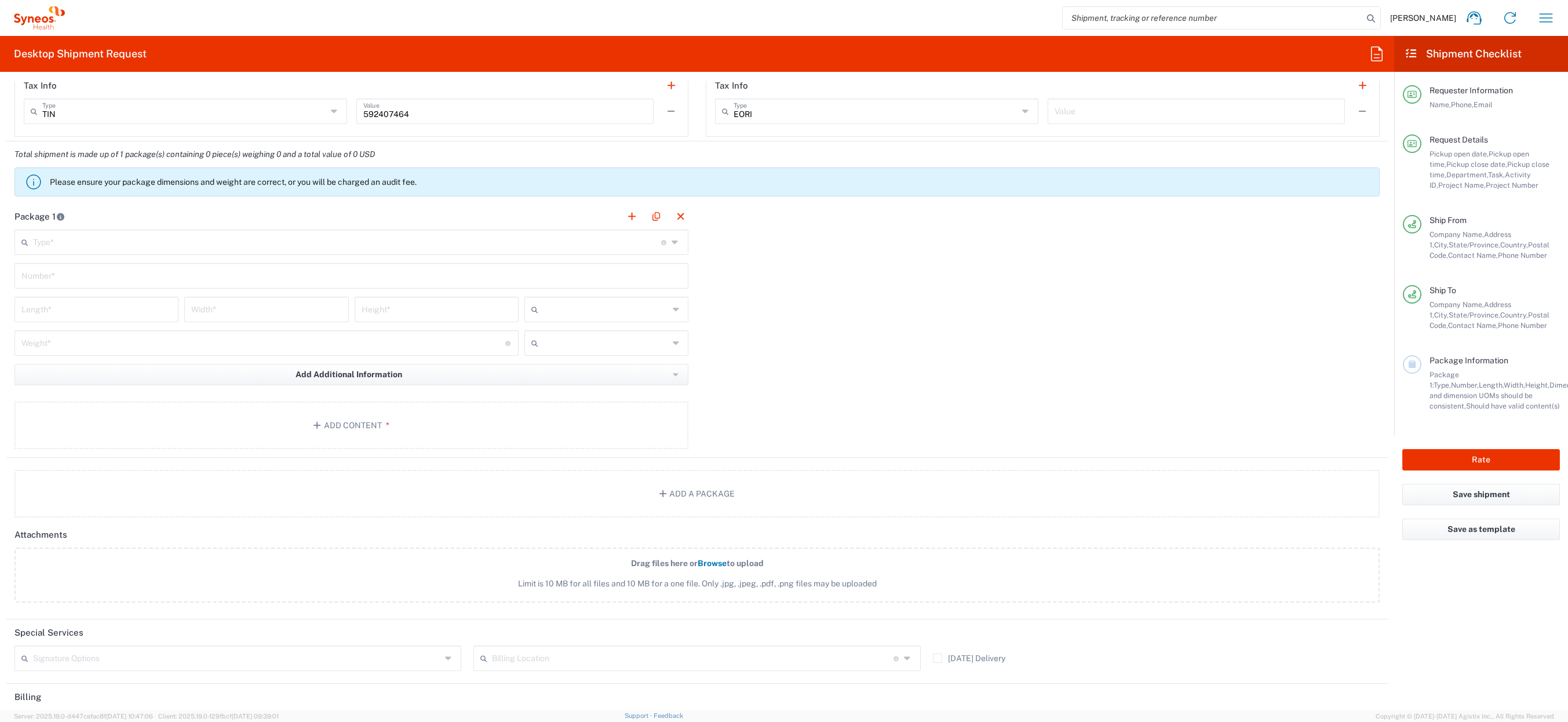
type input "[PERSON_NAME] Wonderland"
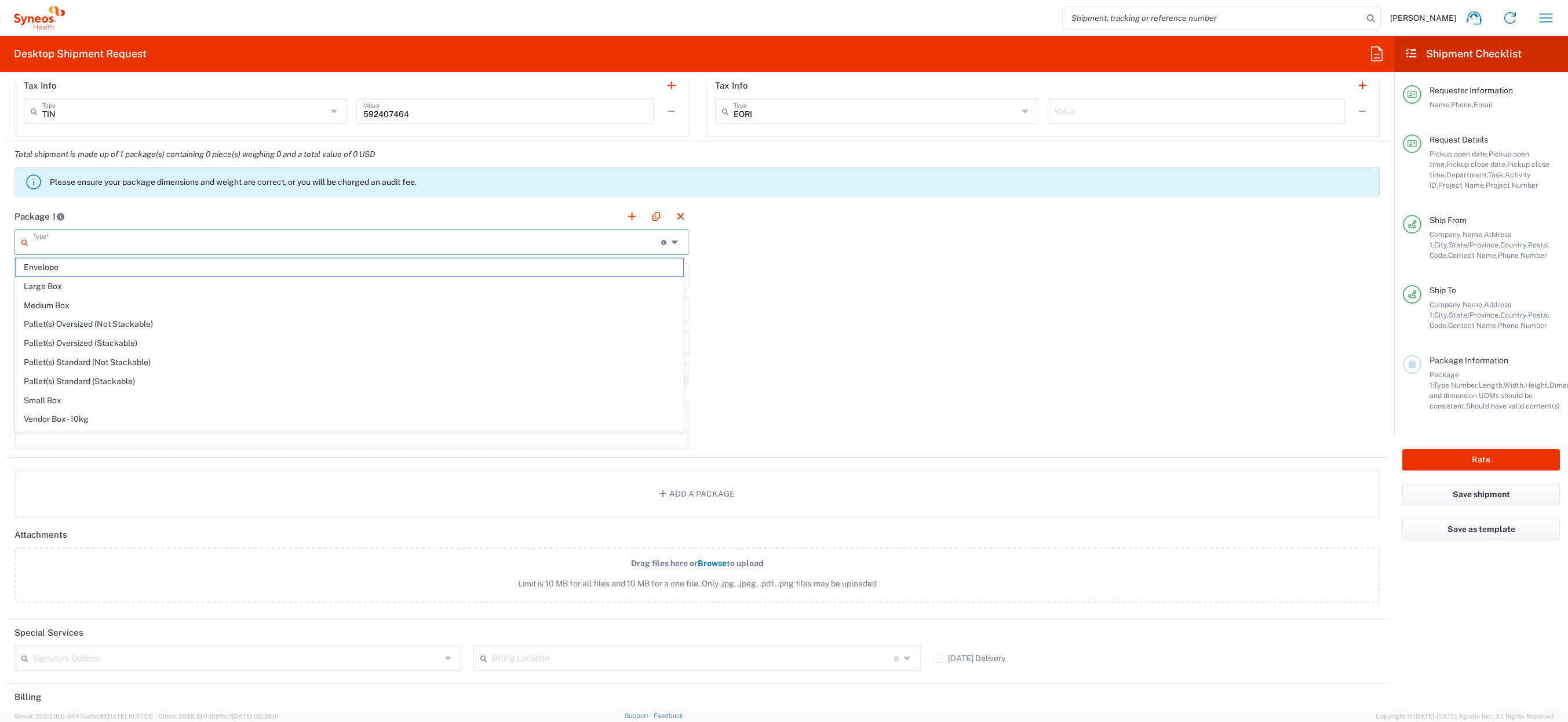
click at [93, 240] on input "text" at bounding box center [347, 241] width 628 height 20
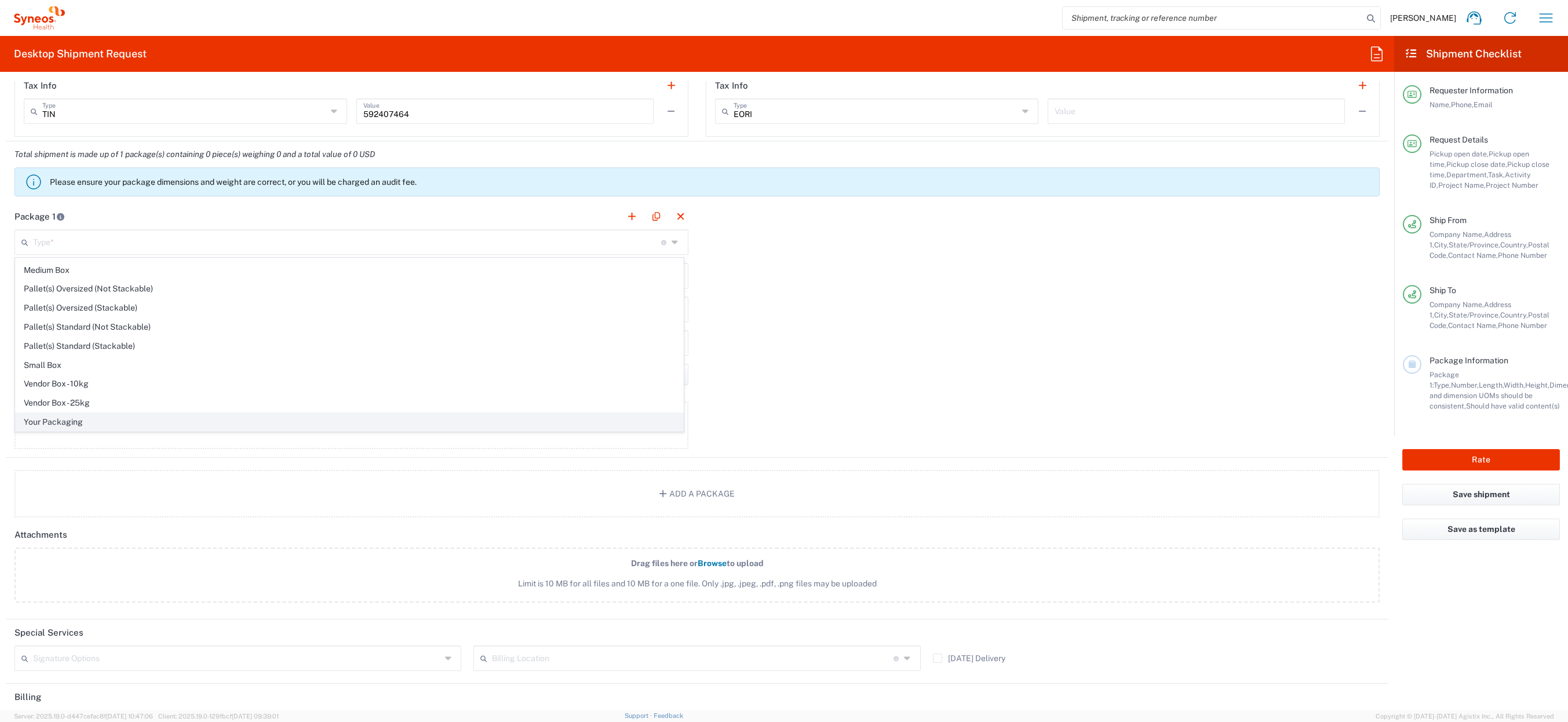
click at [59, 423] on span "Your Packaging" at bounding box center [350, 422] width 667 height 18
type input "Your Packaging"
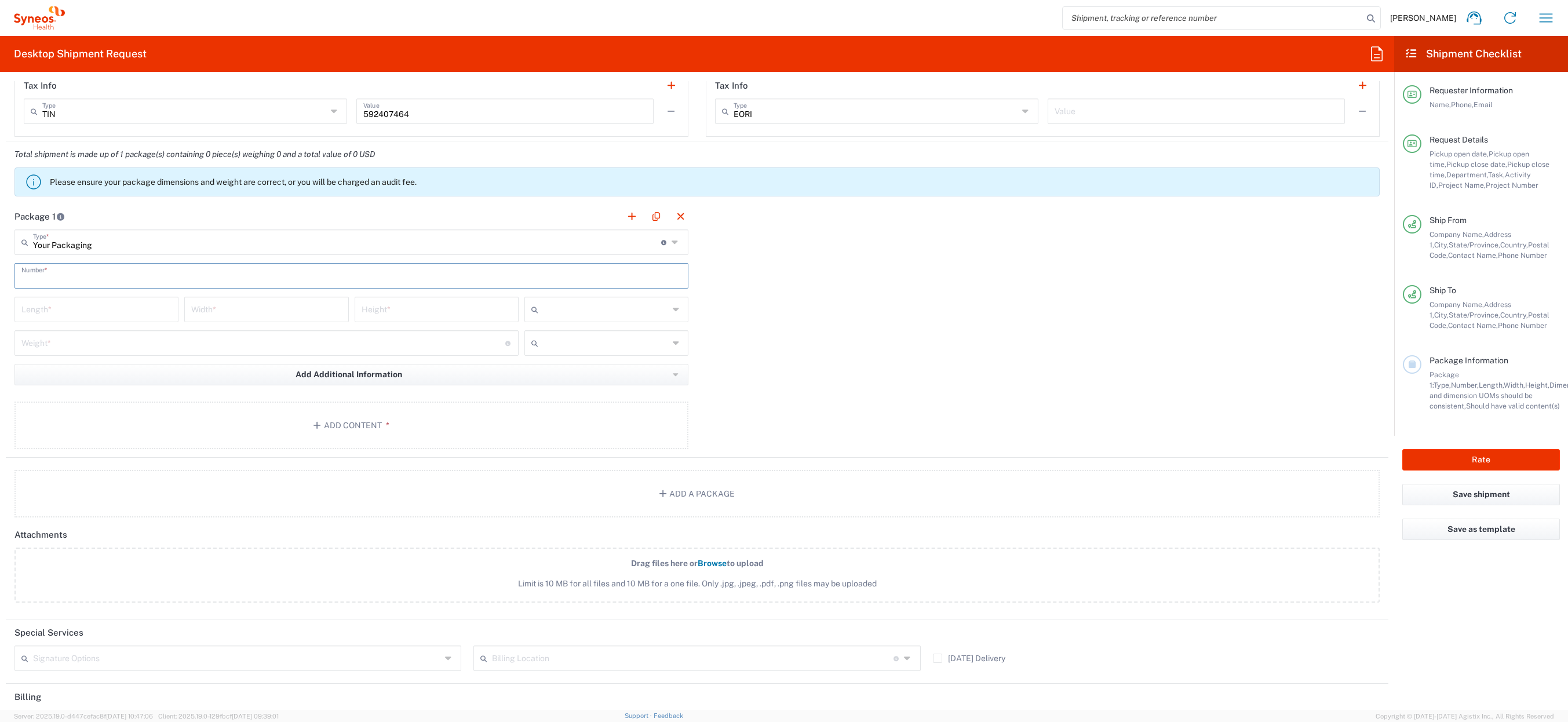
click at [93, 281] on input "text" at bounding box center [351, 274] width 660 height 20
type input "1"
click at [80, 312] on input "number" at bounding box center [96, 308] width 150 height 20
type input "13"
click at [201, 318] on input "number" at bounding box center [265, 308] width 150 height 20
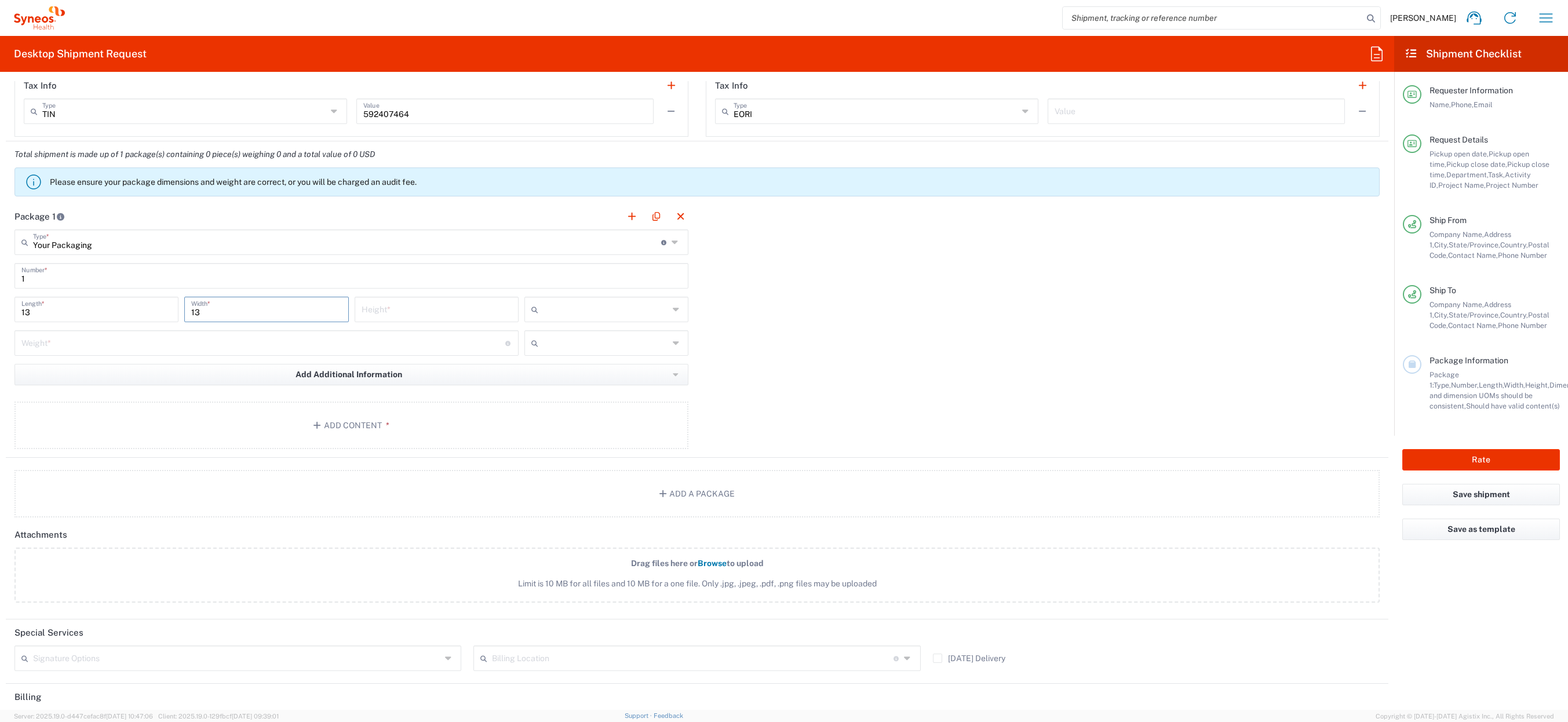
type input "13"
click at [410, 313] on input "number" at bounding box center [436, 308] width 150 height 20
type input "3"
click at [563, 310] on input "text" at bounding box center [606, 309] width 126 height 19
click at [561, 372] on span "in" at bounding box center [602, 373] width 161 height 18
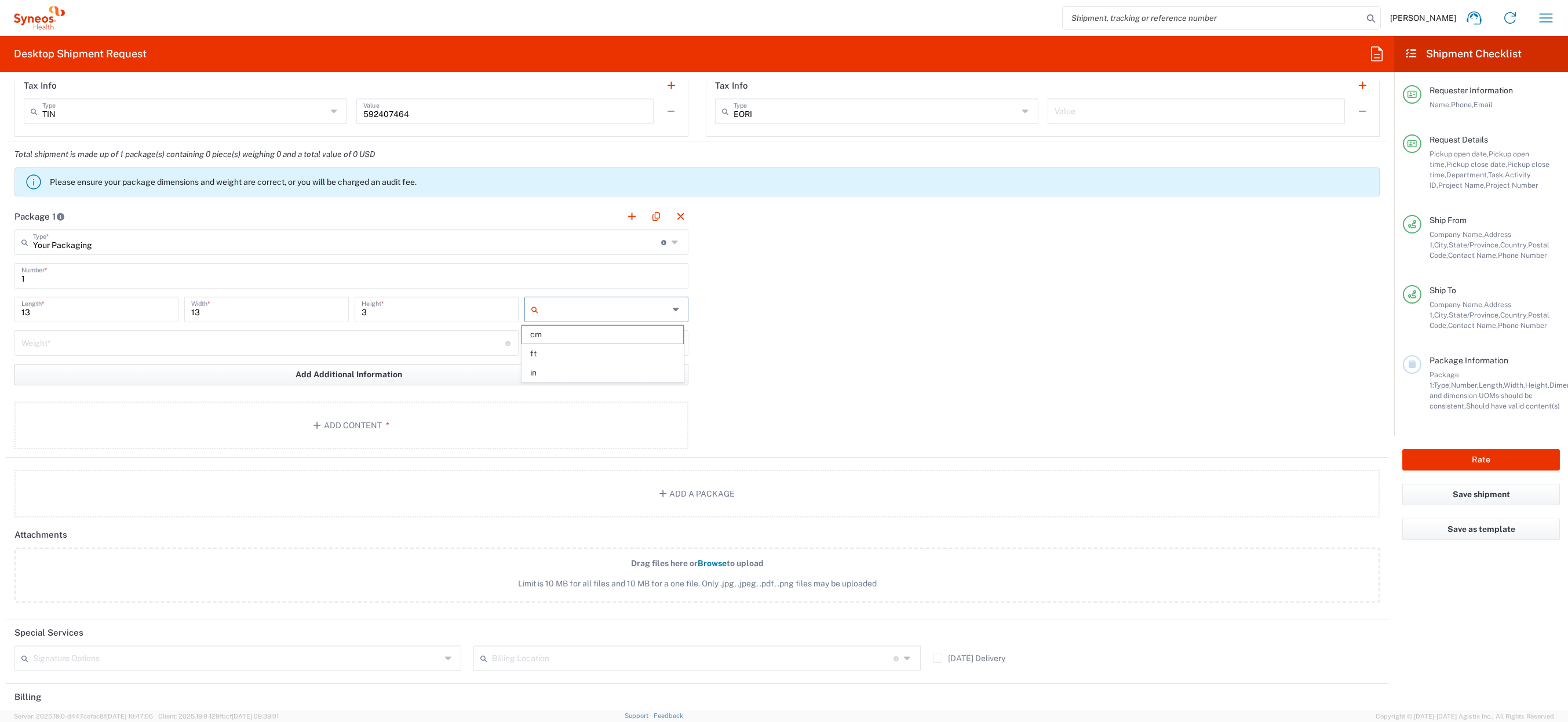
type input "in"
click at [151, 340] on input "number" at bounding box center [263, 341] width 484 height 20
type input "6"
click at [563, 340] on input "text" at bounding box center [606, 342] width 126 height 19
click at [563, 389] on span "lbs" at bounding box center [602, 387] width 161 height 18
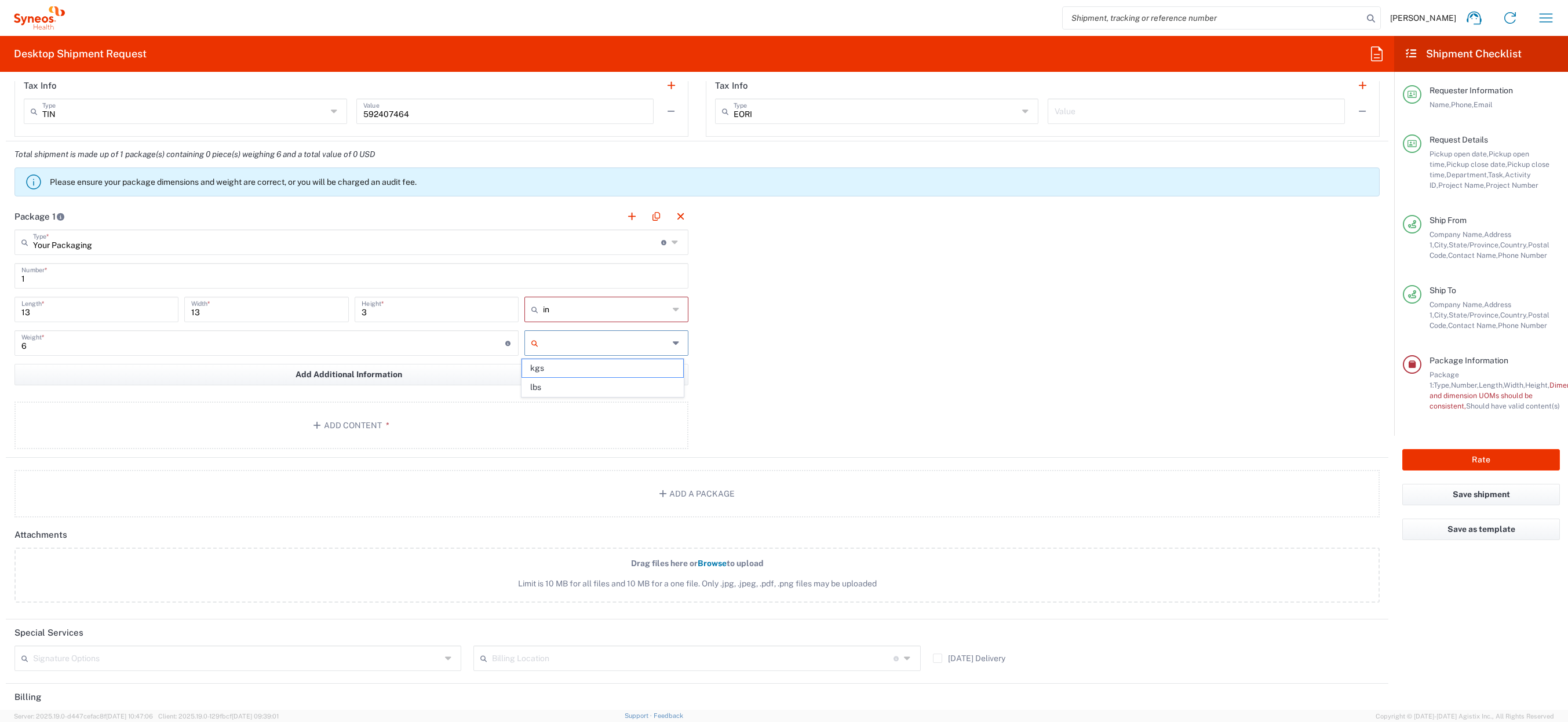
type input "lbs"
click at [367, 423] on button "Add Content *" at bounding box center [351, 426] width 674 height 48
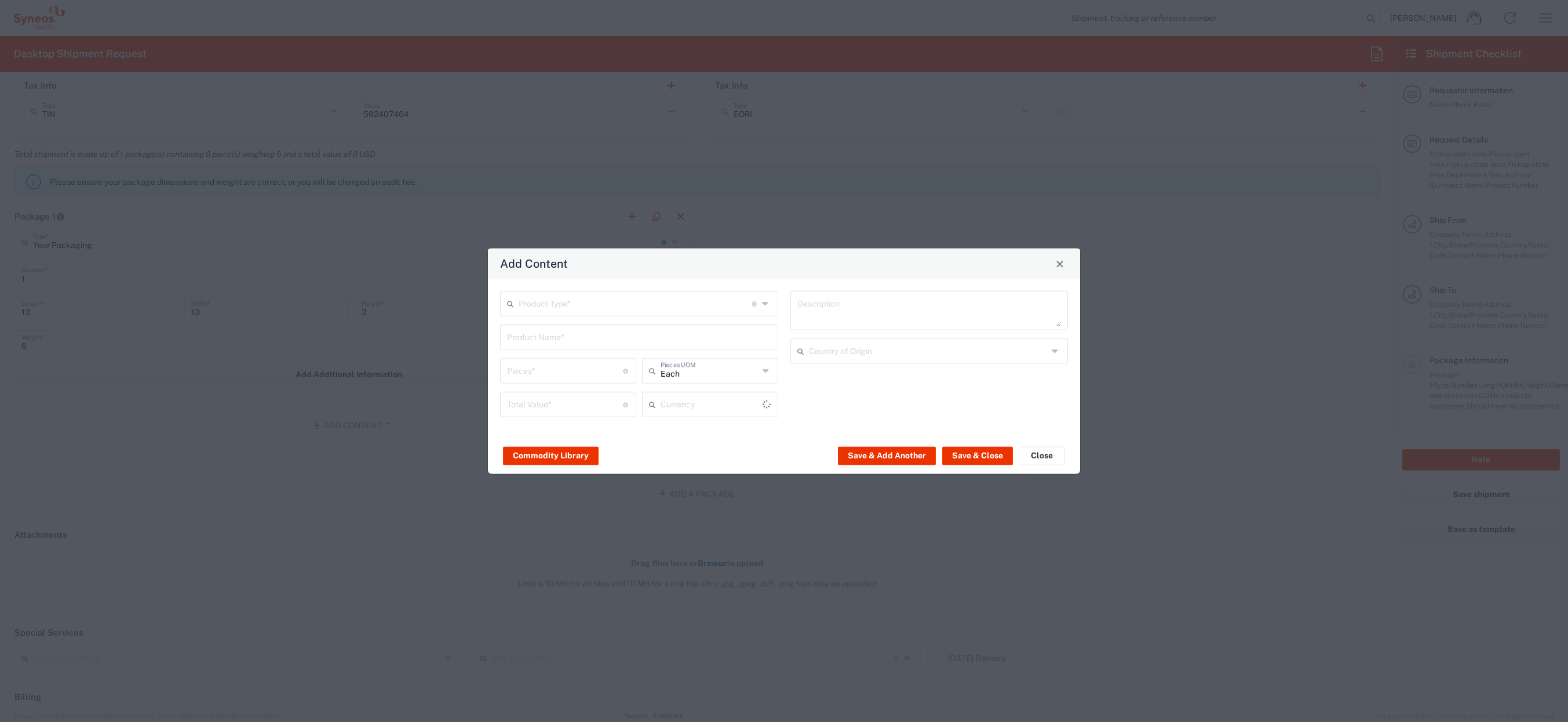
type input "US Dollar"
click at [580, 307] on input "text" at bounding box center [634, 302] width 232 height 20
click at [569, 345] on span "General Commodity" at bounding box center [639, 348] width 276 height 18
type input "General Commodity"
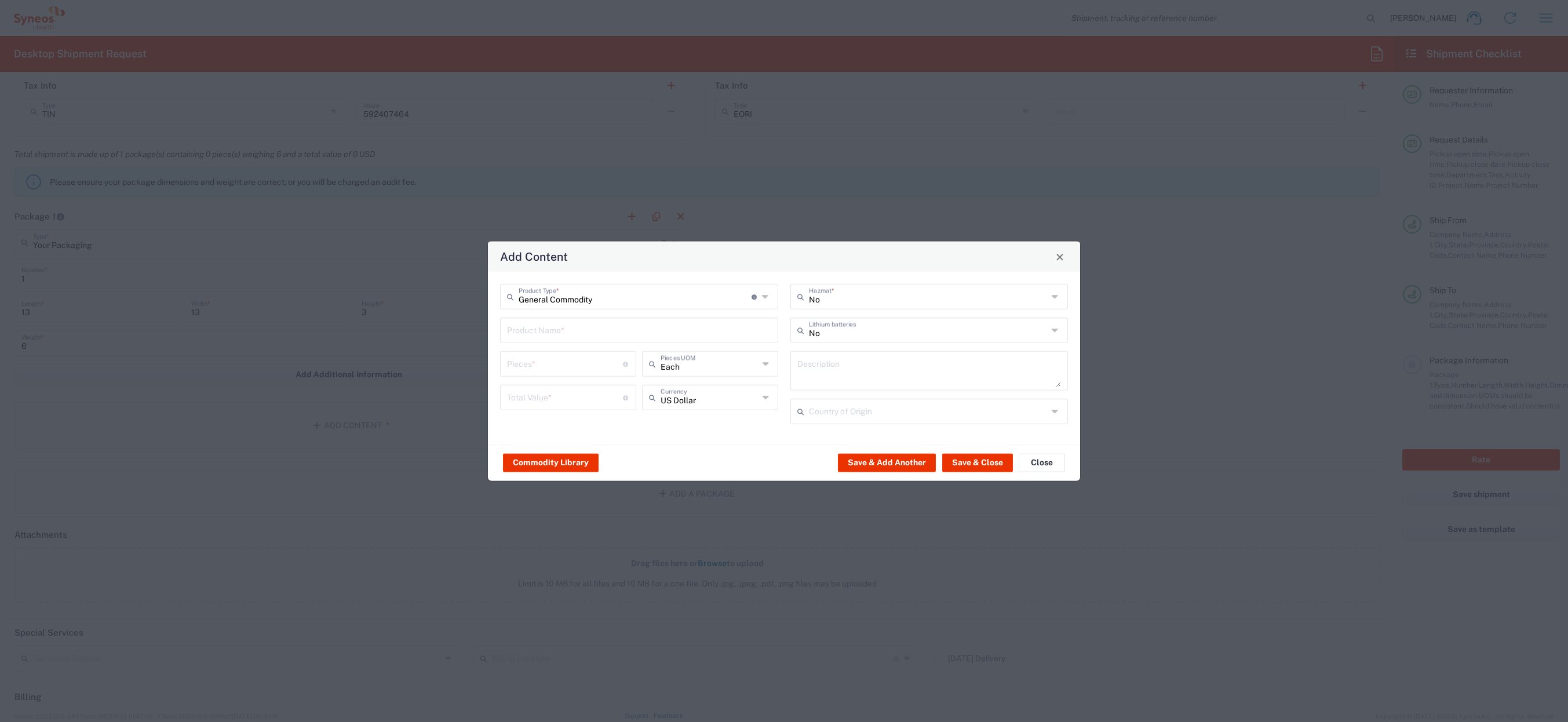
click at [551, 330] on input "text" at bounding box center [639, 329] width 264 height 20
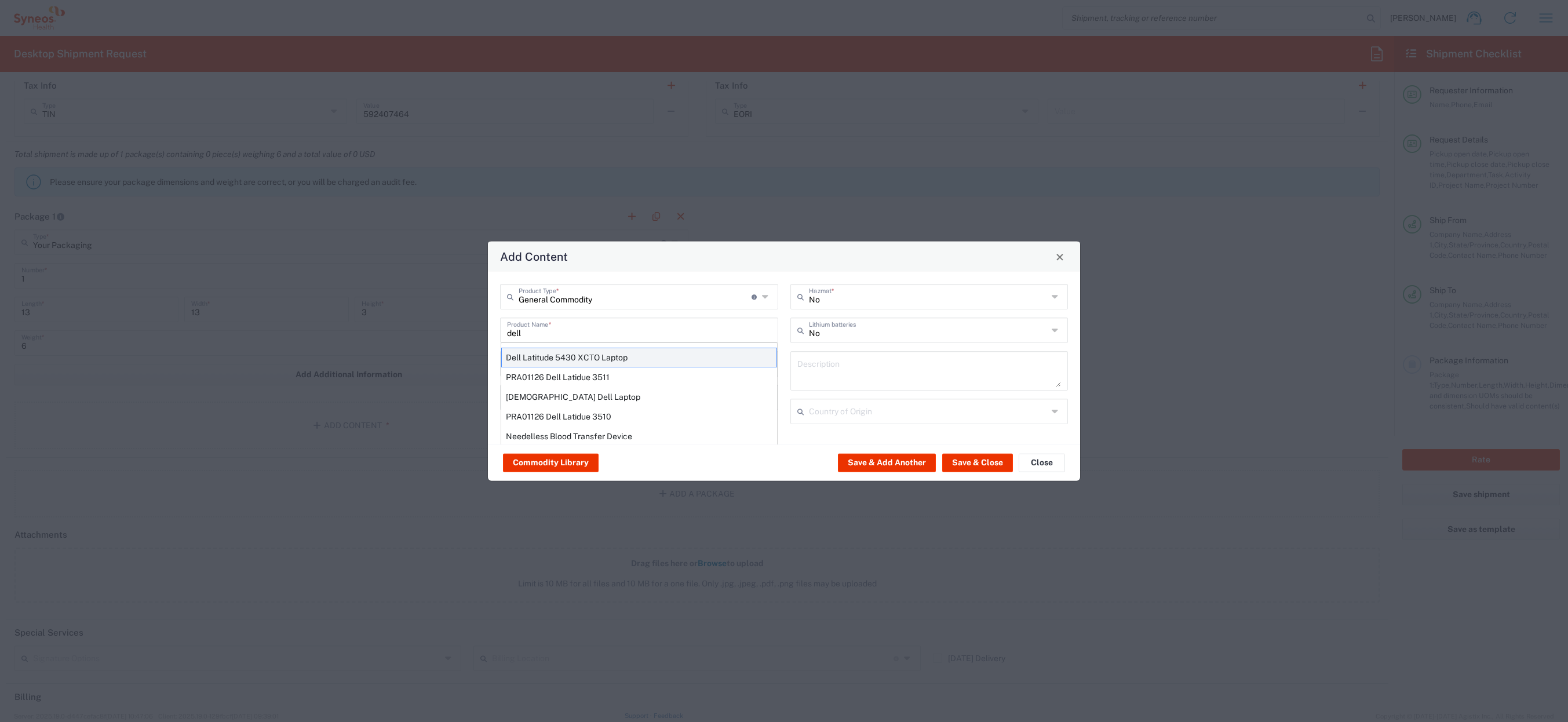
click at [561, 357] on div "Dell Latitude 5430 XCTO Laptop" at bounding box center [639, 357] width 276 height 20
type input "Dell Latitude 5430 XCTO Laptop"
type input "1"
type textarea "BaseIntel Core i7-1265U vProÂ® Processor - 14" 16 GB RAM - 512 GB SSD"
type input "[GEOGRAPHIC_DATA]"
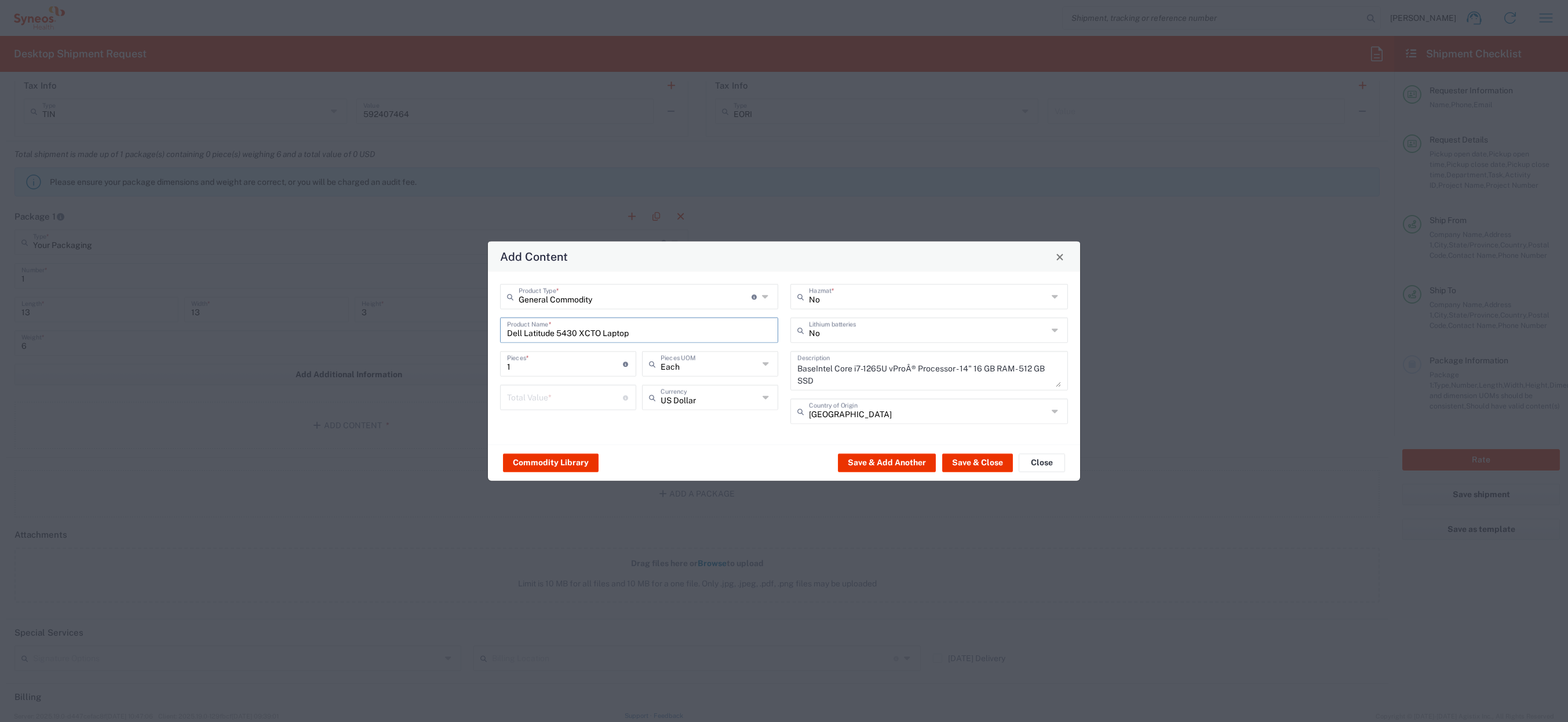
click at [537, 395] on input "number" at bounding box center [564, 396] width 116 height 20
type input "500"
click at [988, 467] on button "Save & Close" at bounding box center [978, 462] width 71 height 19
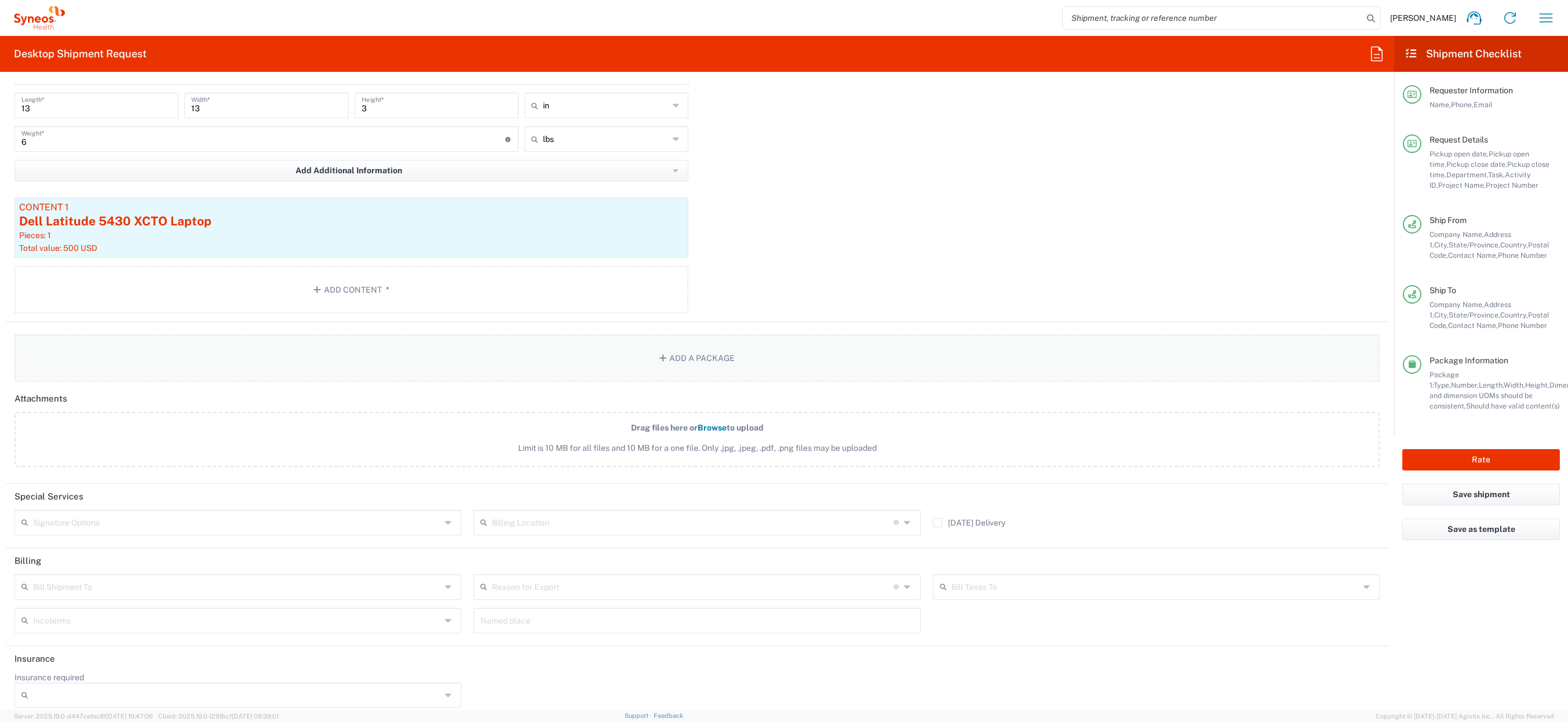
scroll to position [1236, 0]
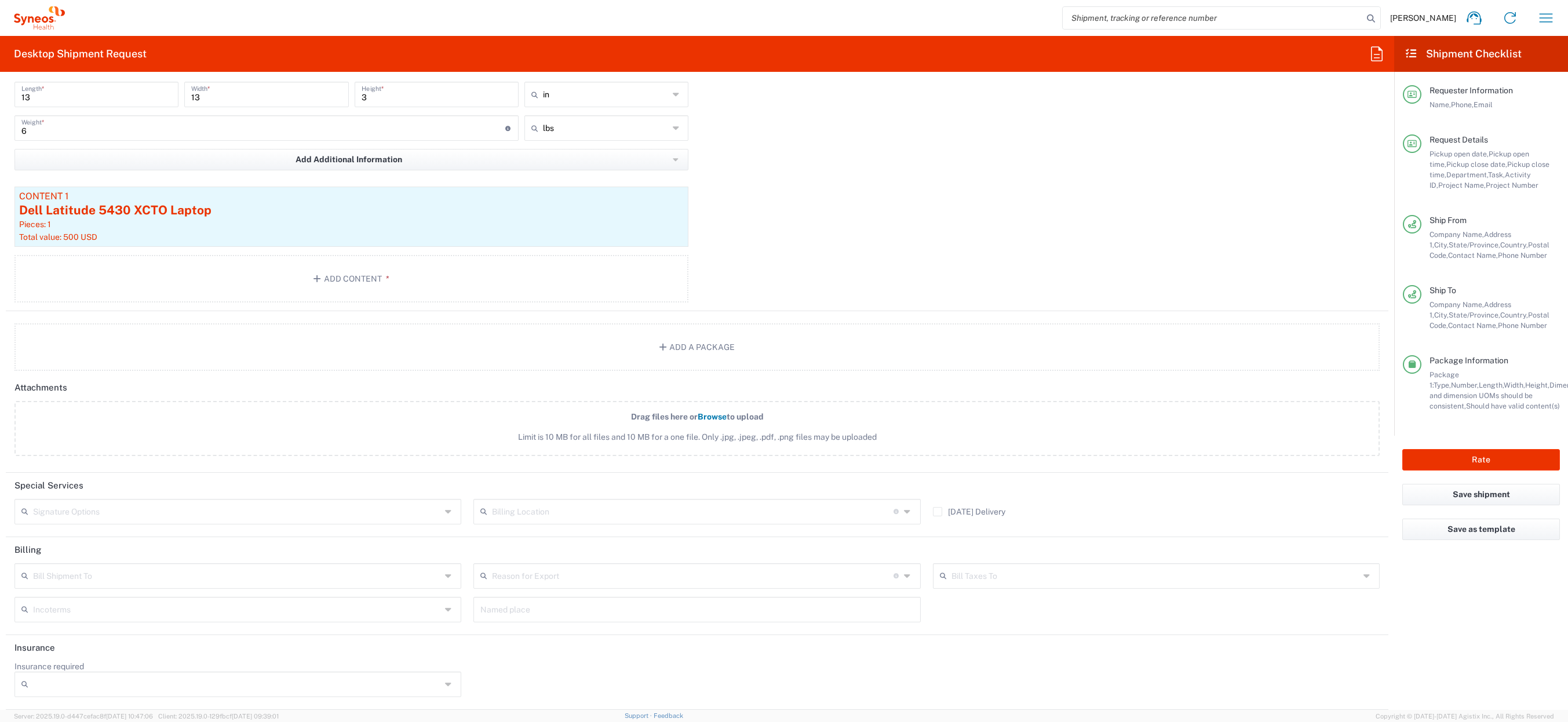
click at [137, 512] on input "text" at bounding box center [237, 510] width 408 height 20
click at [114, 537] on span "Adult Signature Required" at bounding box center [237, 537] width 442 height 18
type input "Adult Signature Required"
click at [465, 493] on header "Special Services" at bounding box center [697, 485] width 1383 height 26
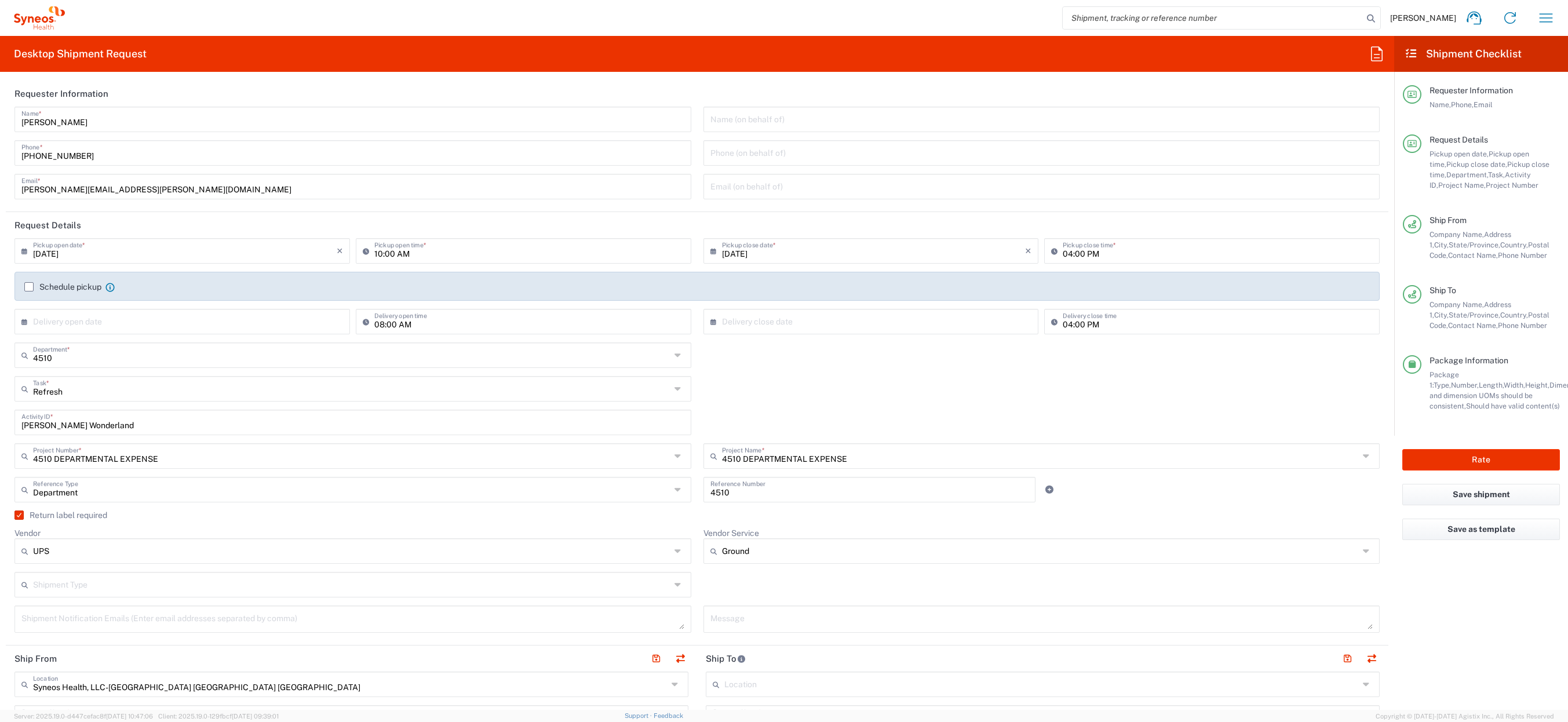
scroll to position [0, 0]
click at [1518, 456] on button "Rate" at bounding box center [1481, 459] width 158 height 21
type input "4510 DEPARTMENTAL EXPENSE"
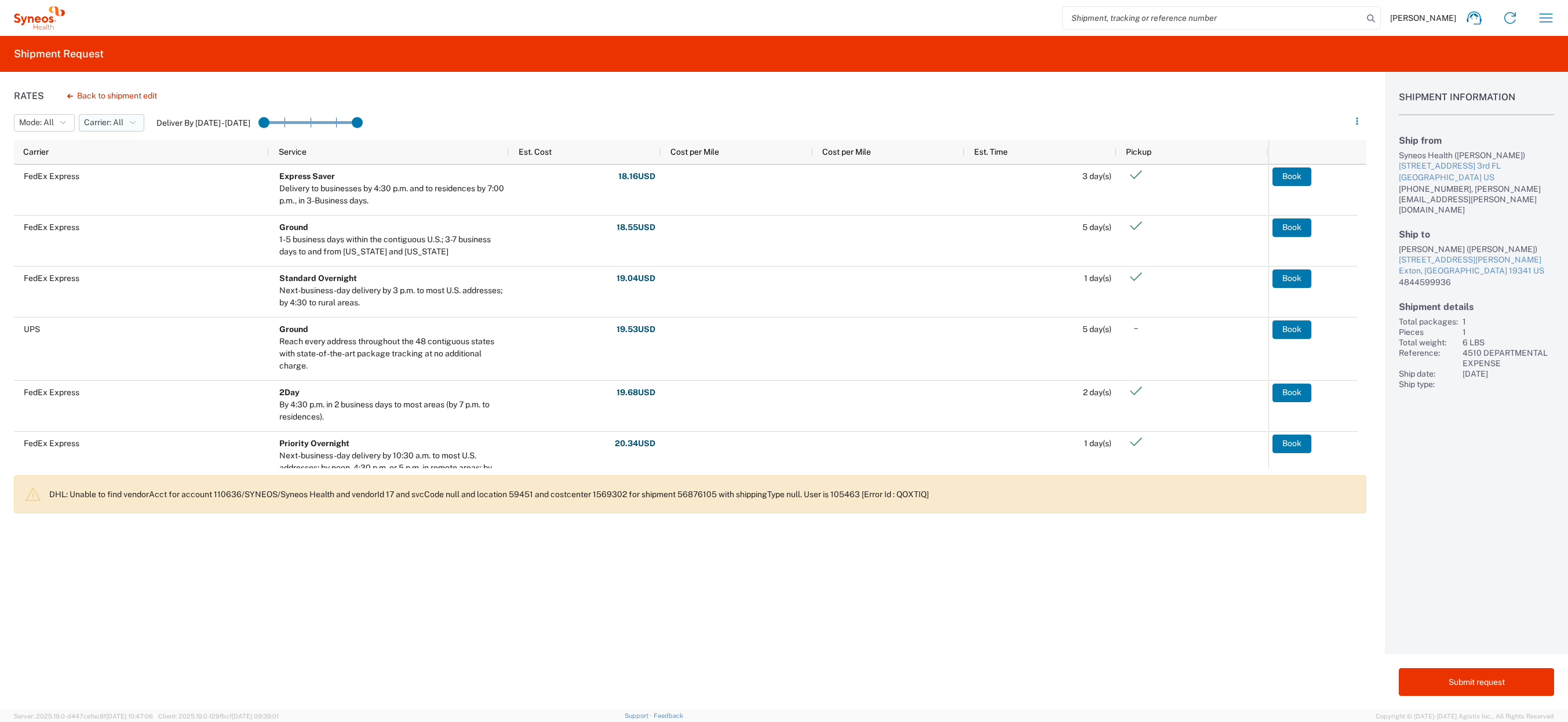
click at [128, 127] on button "Carrier: All" at bounding box center [112, 123] width 66 height 18
click at [114, 184] on span "UPS" at bounding box center [147, 184] width 135 height 18
click at [121, 124] on span "Carrier: All, UPS" at bounding box center [114, 122] width 59 height 11
click at [121, 147] on span "All" at bounding box center [147, 148] width 135 height 18
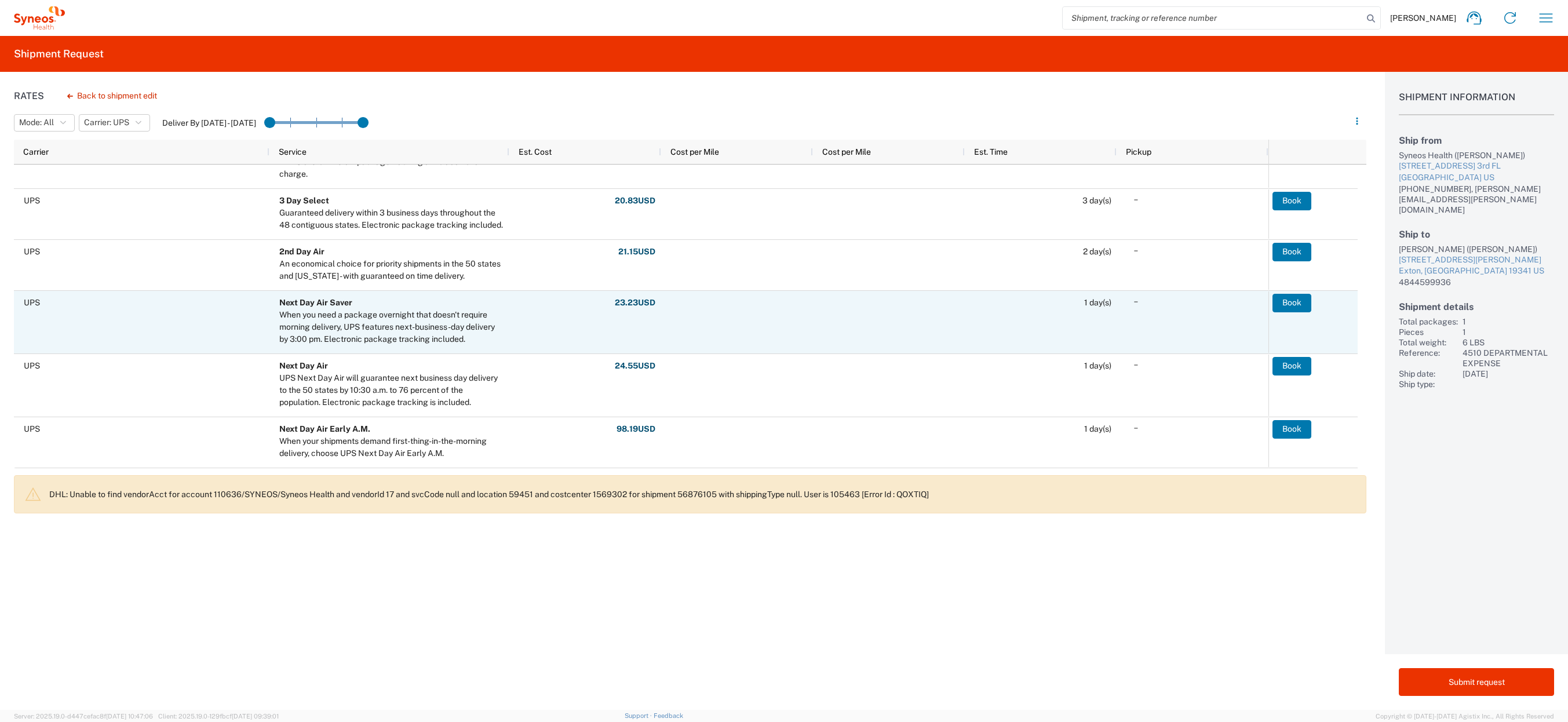
scroll to position [39, 0]
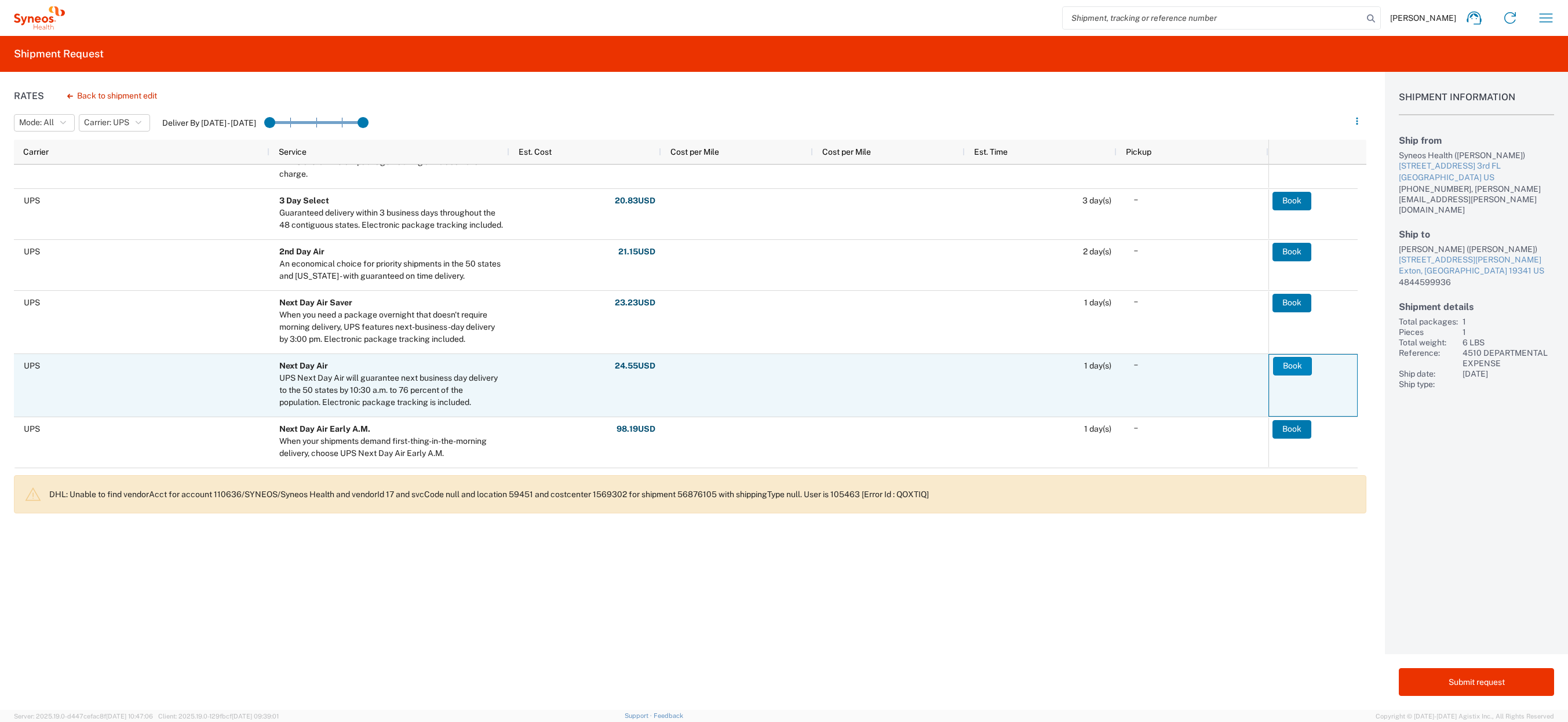
click at [1288, 365] on button "Book" at bounding box center [1293, 365] width 39 height 19
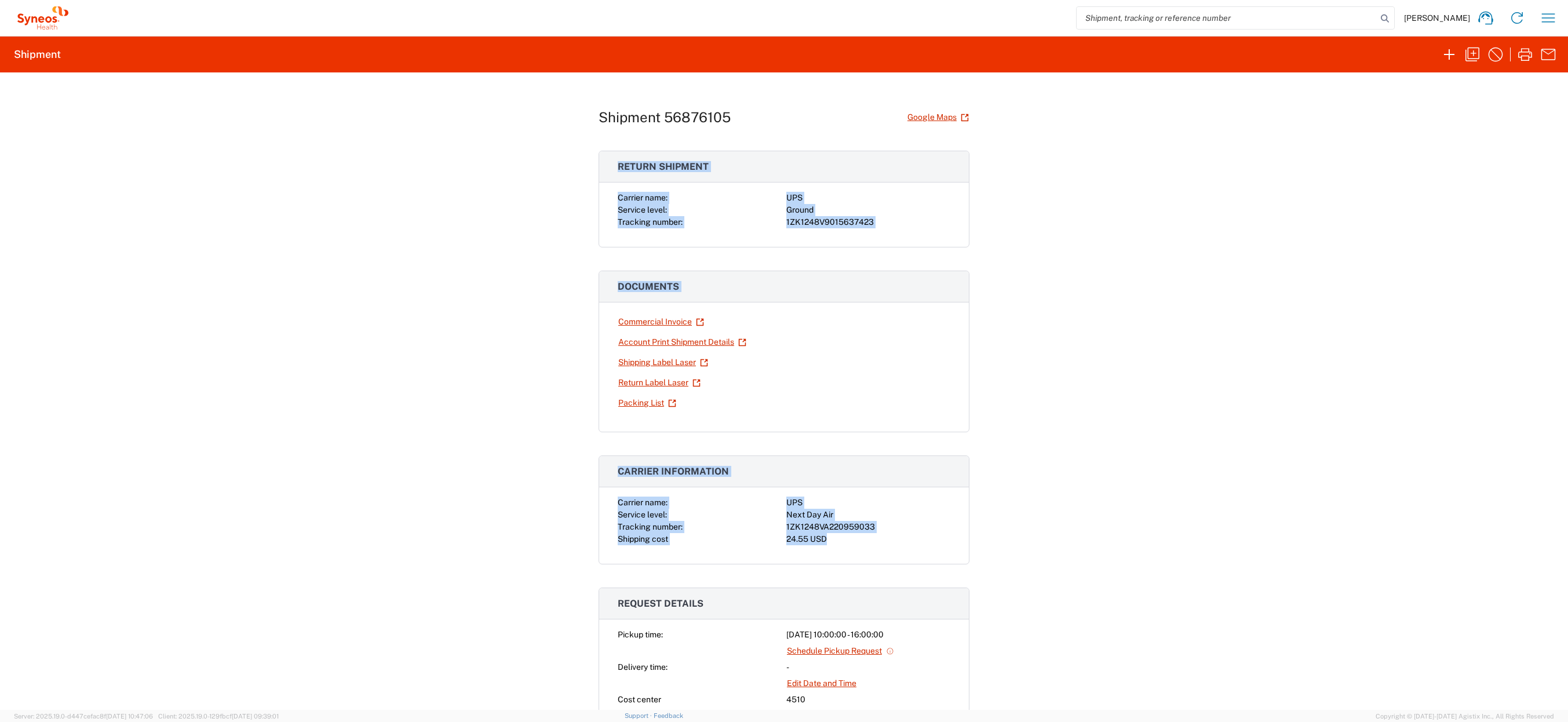
drag, startPoint x: 614, startPoint y: 166, endPoint x: 871, endPoint y: 538, distance: 452.1
copy div "Return shipment Carrier name: UPS Service level: Ground Tracking number: 1ZK124…"
